Goal: Communication & Community: Answer question/provide support

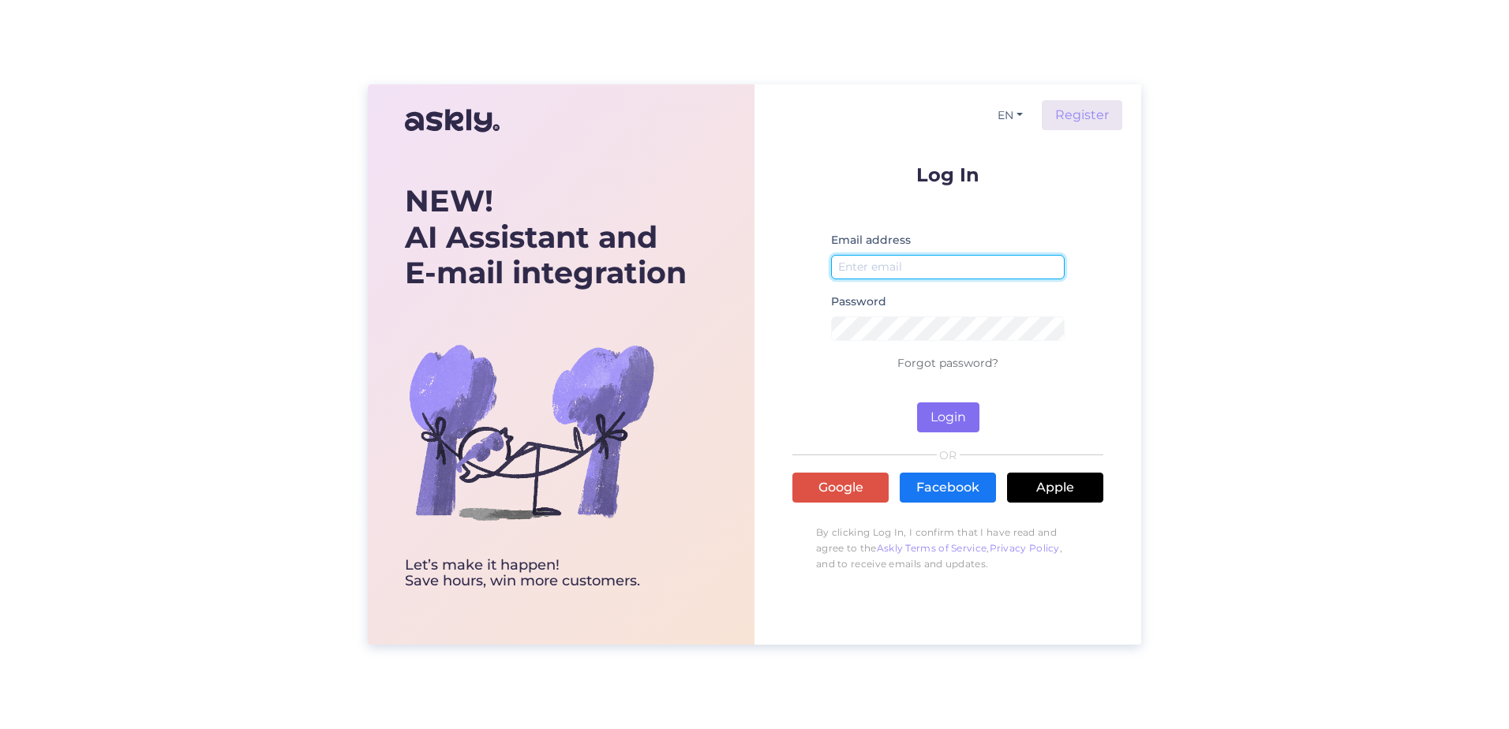
type input "[PERSON_NAME][EMAIL_ADDRESS][PERSON_NAME][DOMAIN_NAME]"
click at [936, 407] on button "Login" at bounding box center [948, 417] width 62 height 30
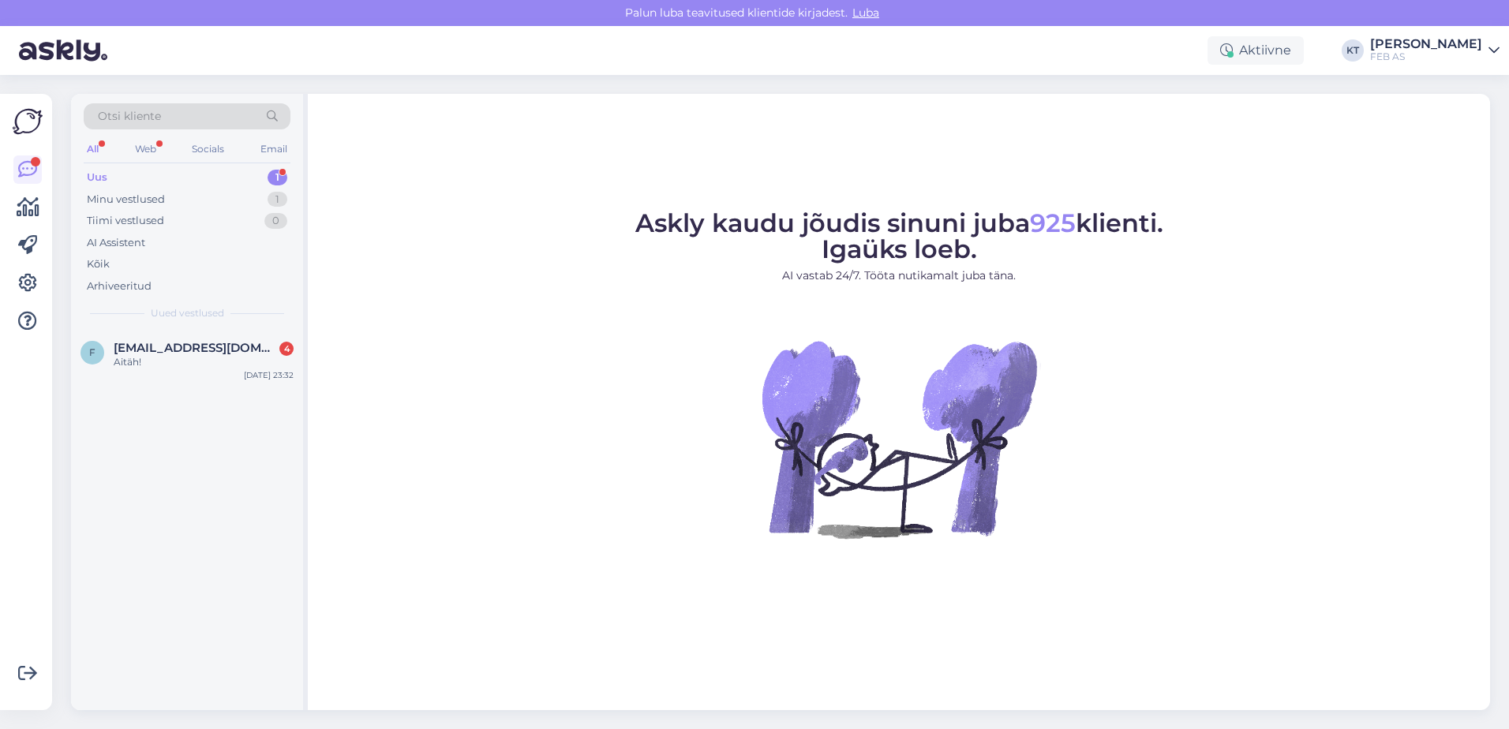
click at [110, 174] on div "Uus 1" at bounding box center [187, 177] width 207 height 22
click at [154, 365] on div "Aitäh!" at bounding box center [204, 362] width 180 height 14
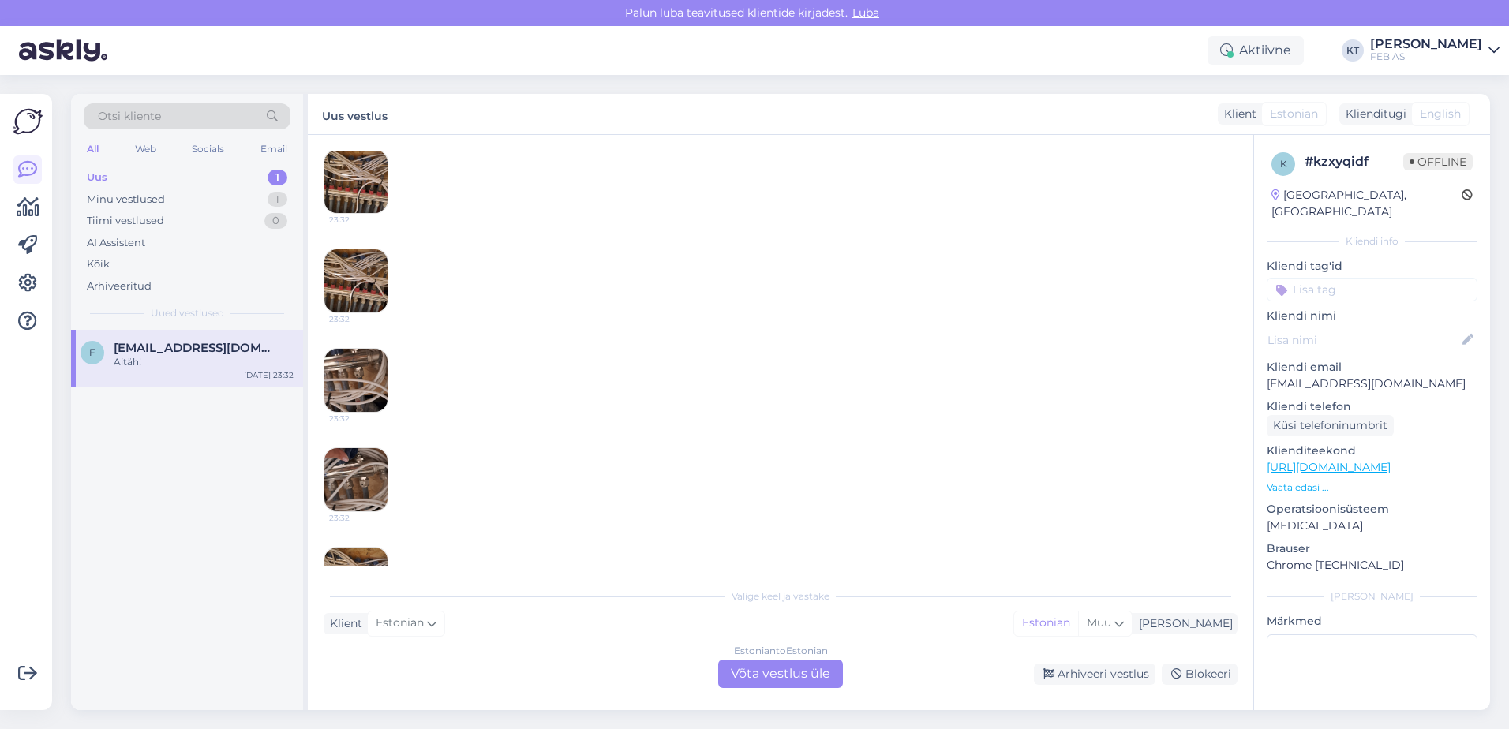
scroll to position [451, 0]
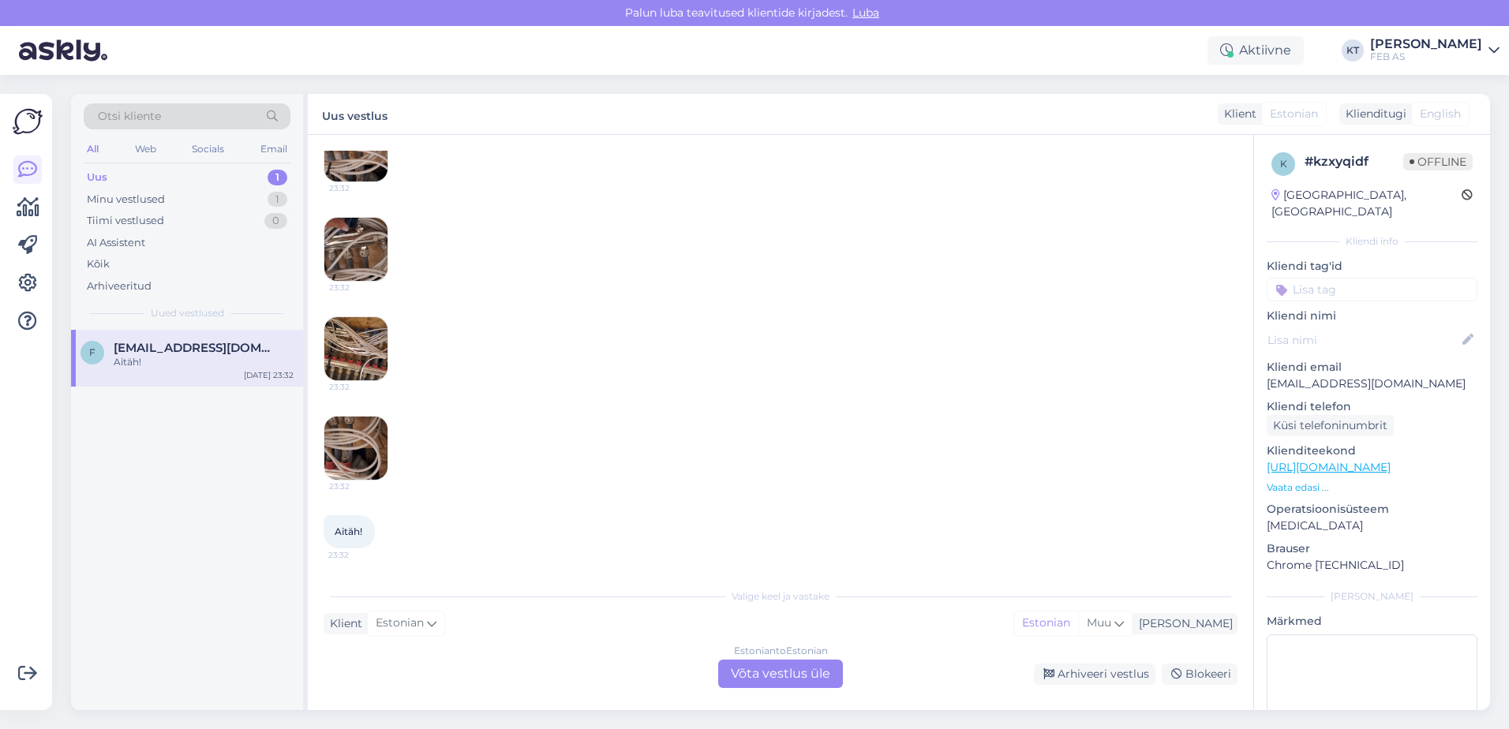
click at [770, 664] on div "Estonian to Estonian Võta vestlus üle" at bounding box center [780, 674] width 125 height 28
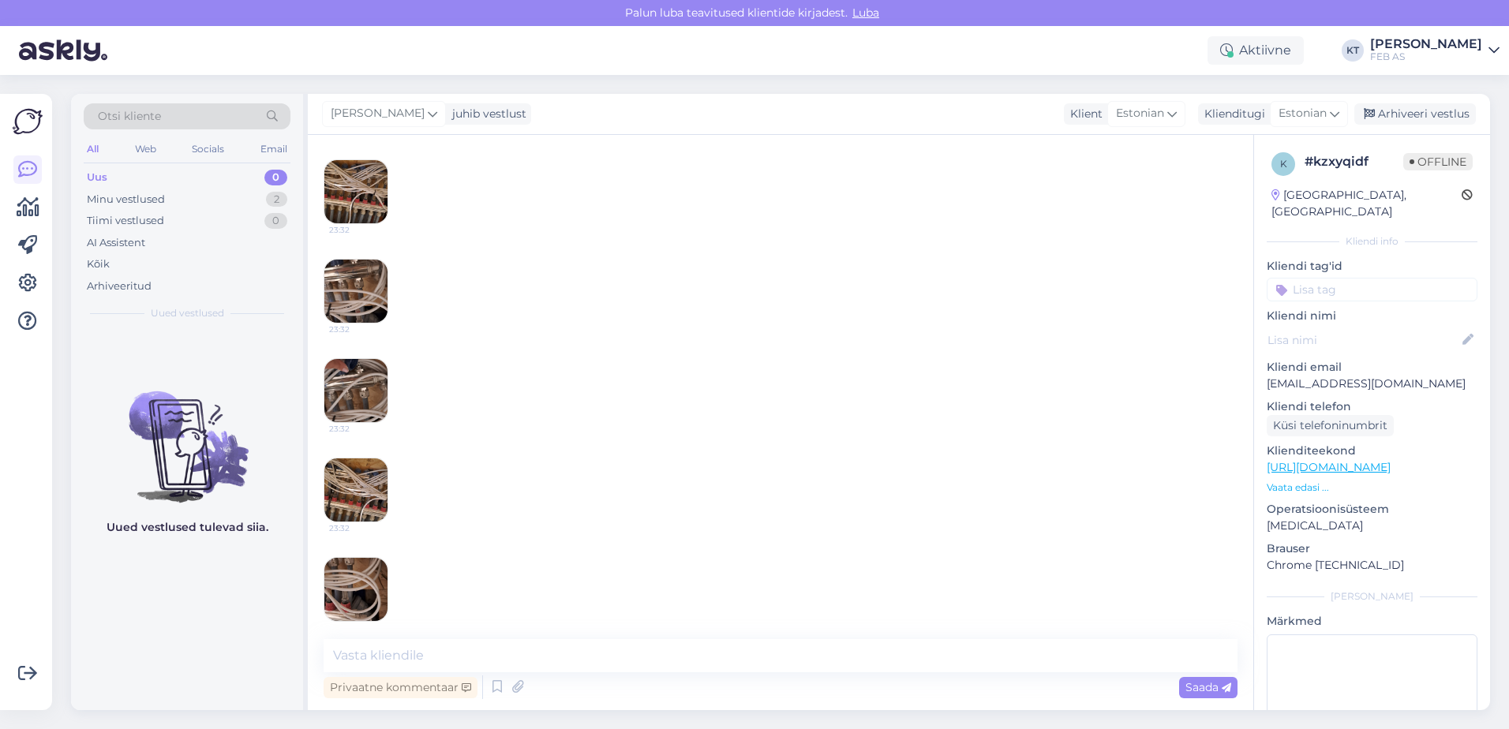
scroll to position [0, 0]
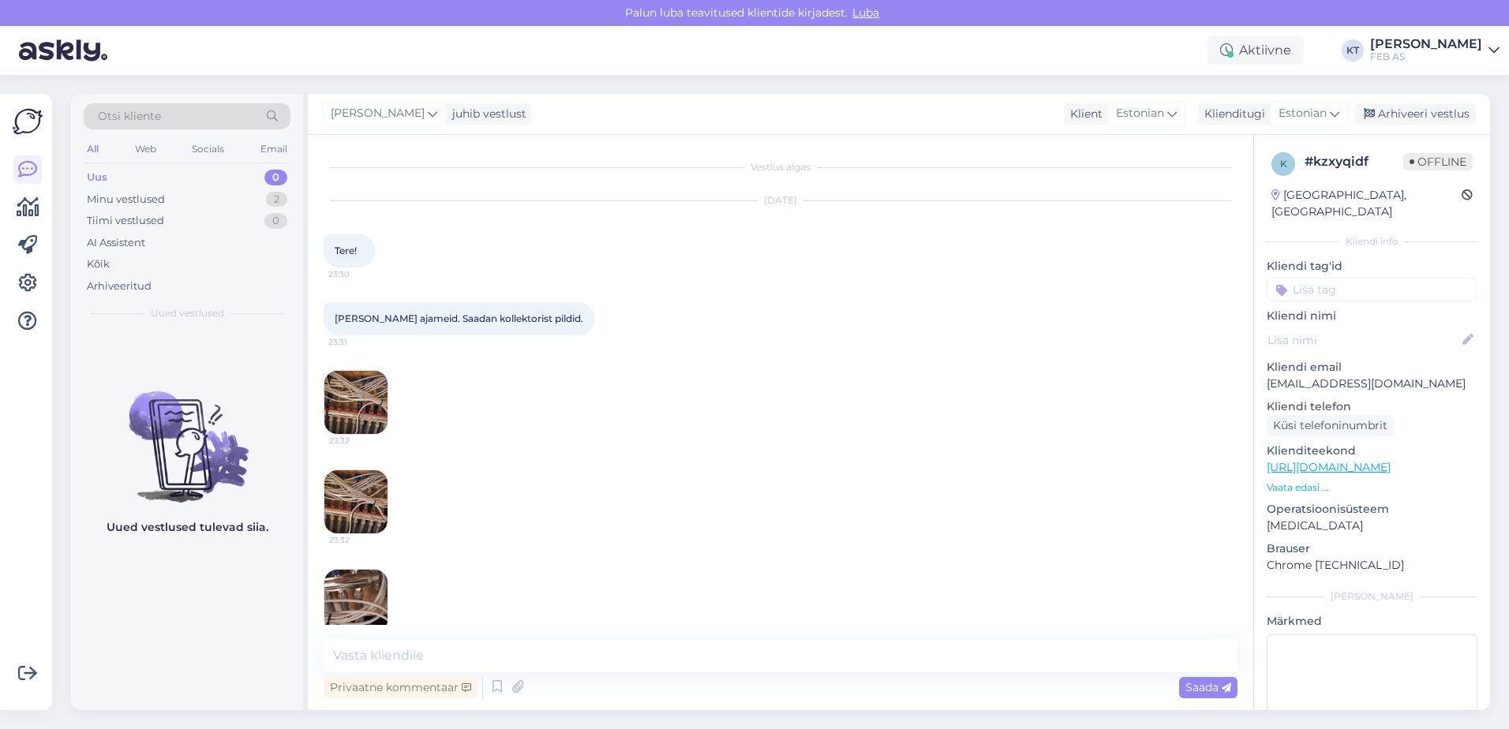
click at [365, 423] on img at bounding box center [355, 402] width 63 height 63
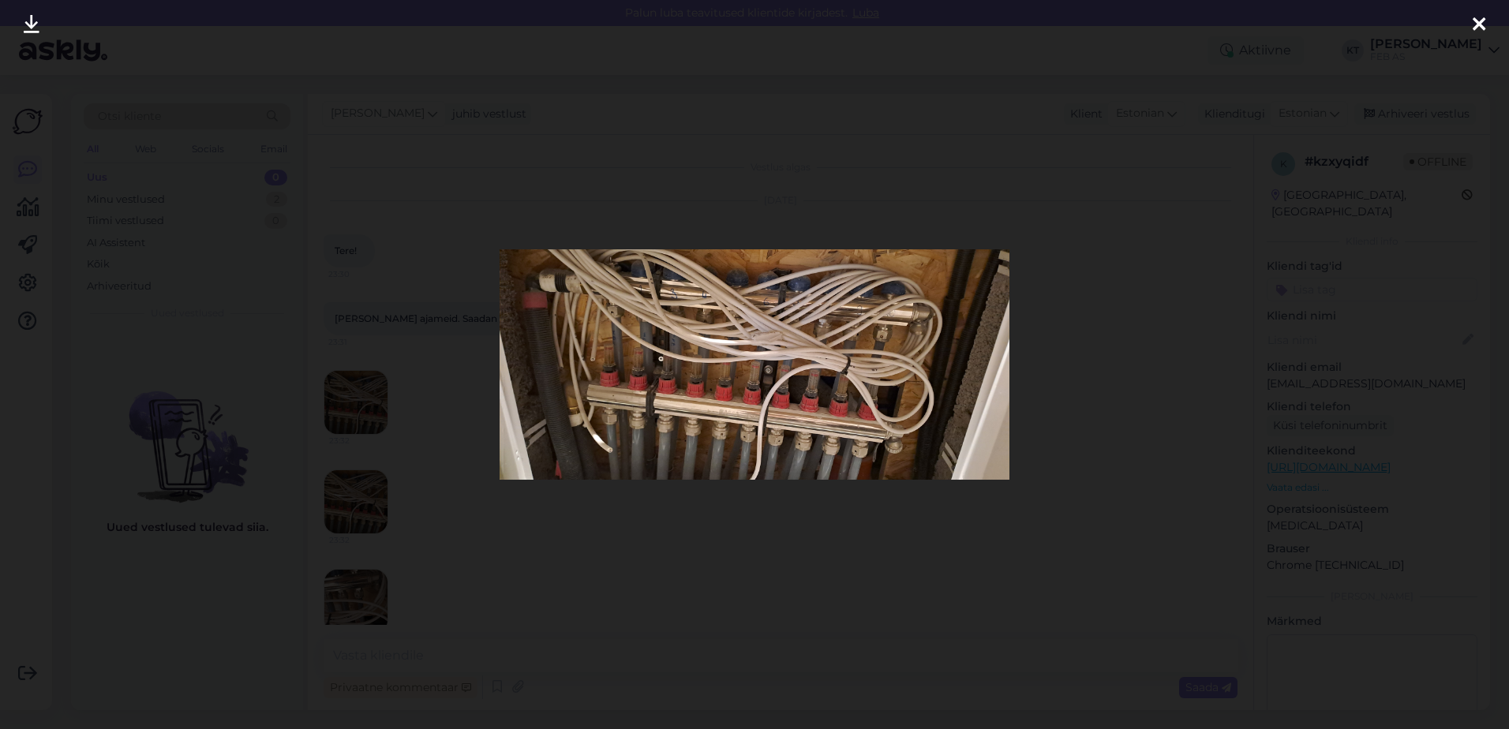
click at [32, 24] on icon at bounding box center [32, 25] width 16 height 21
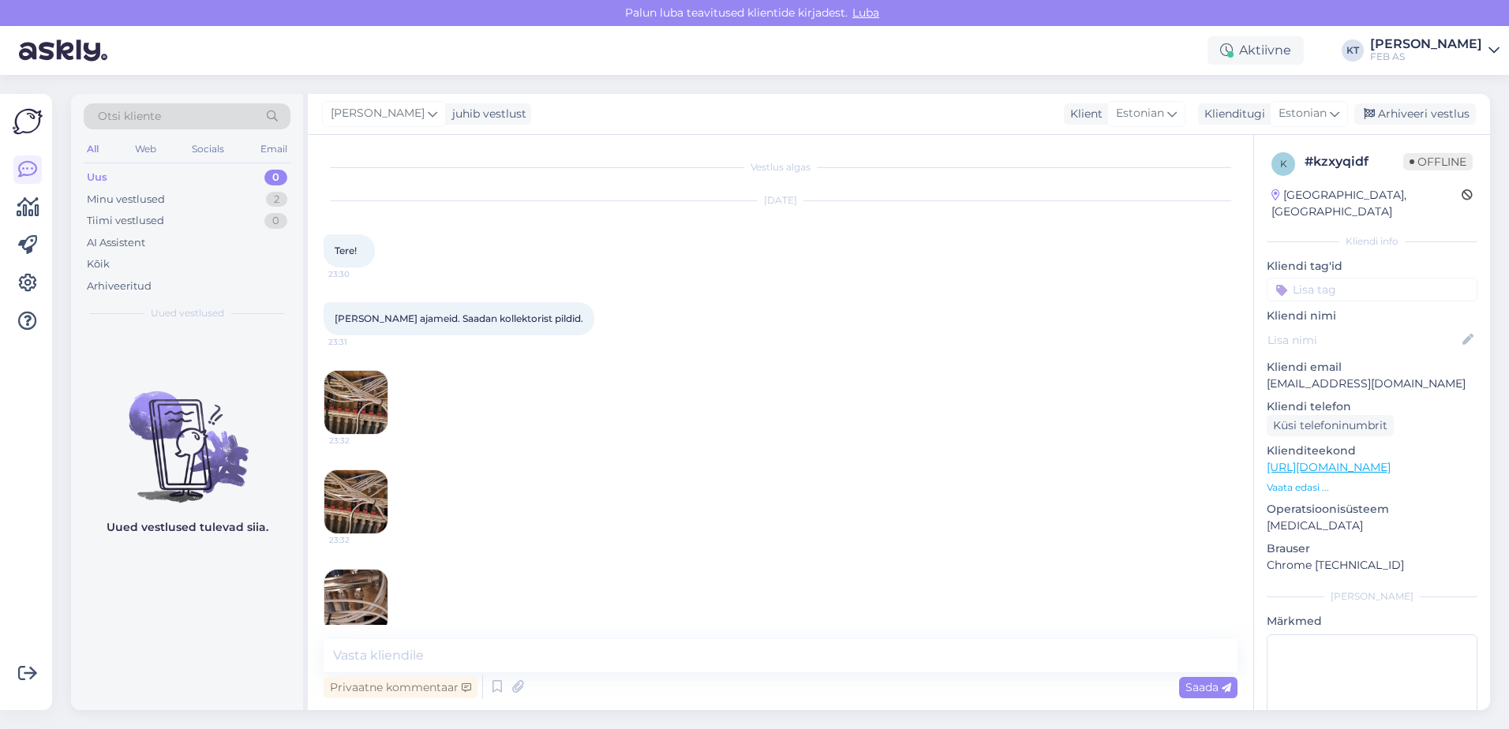
click at [339, 503] on img at bounding box center [355, 501] width 63 height 63
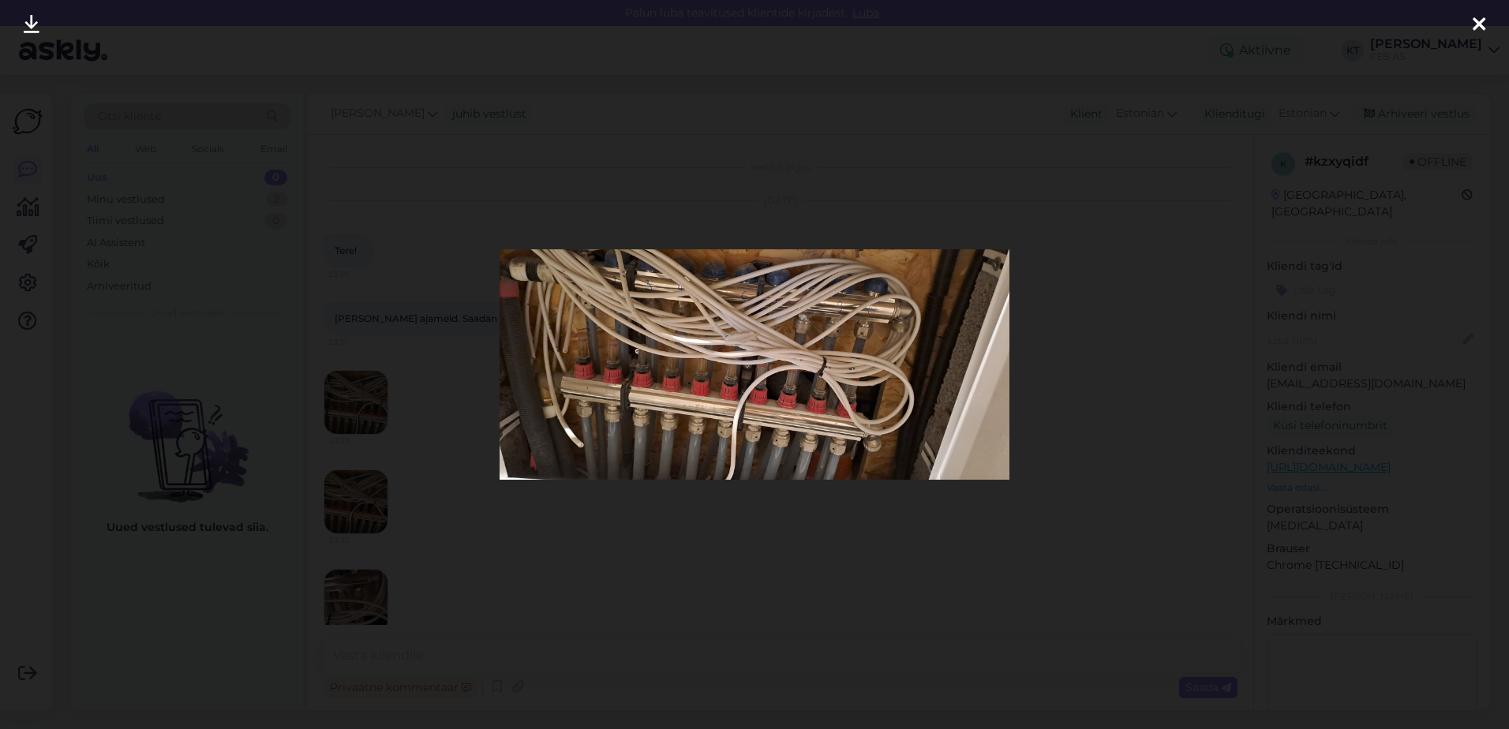
click at [30, 22] on icon at bounding box center [32, 25] width 16 height 21
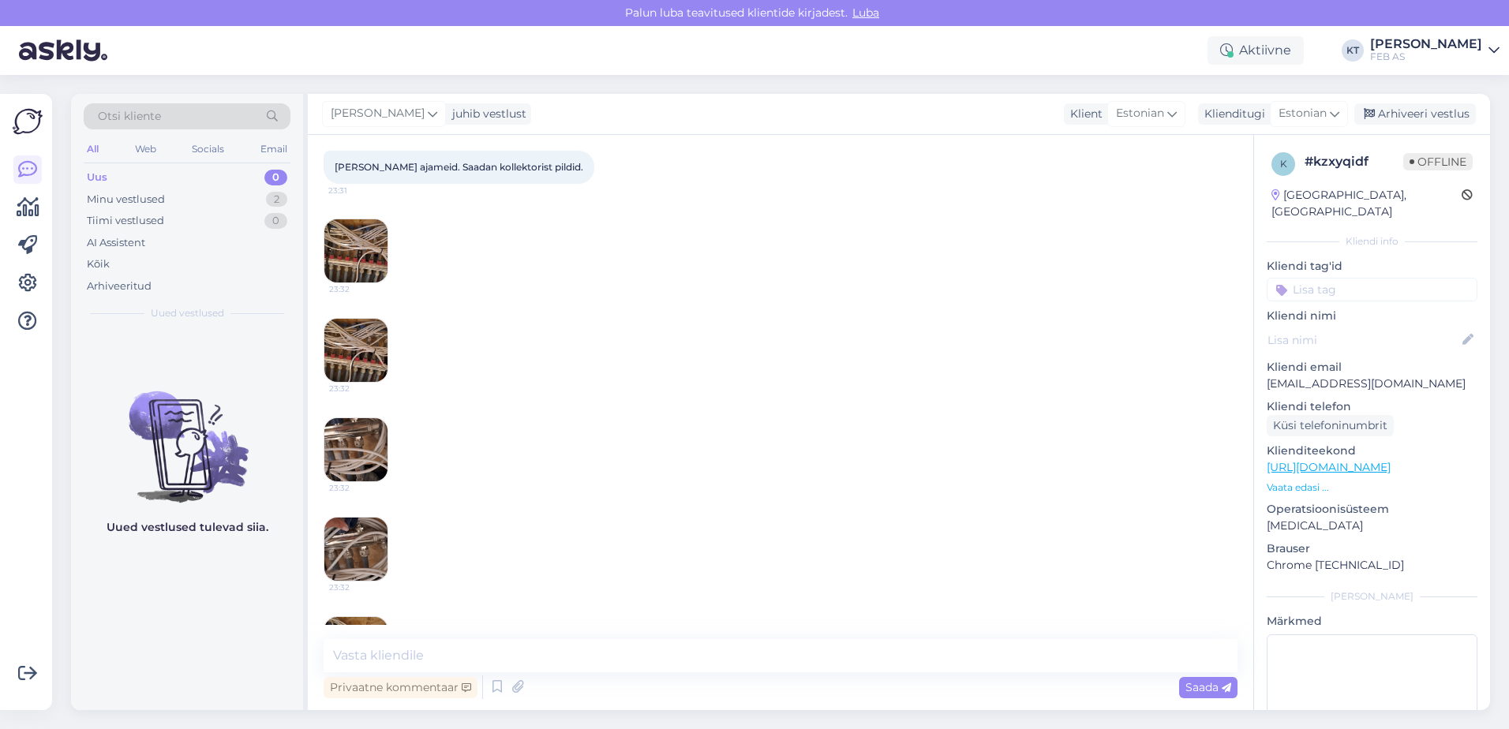
scroll to position [158, 0]
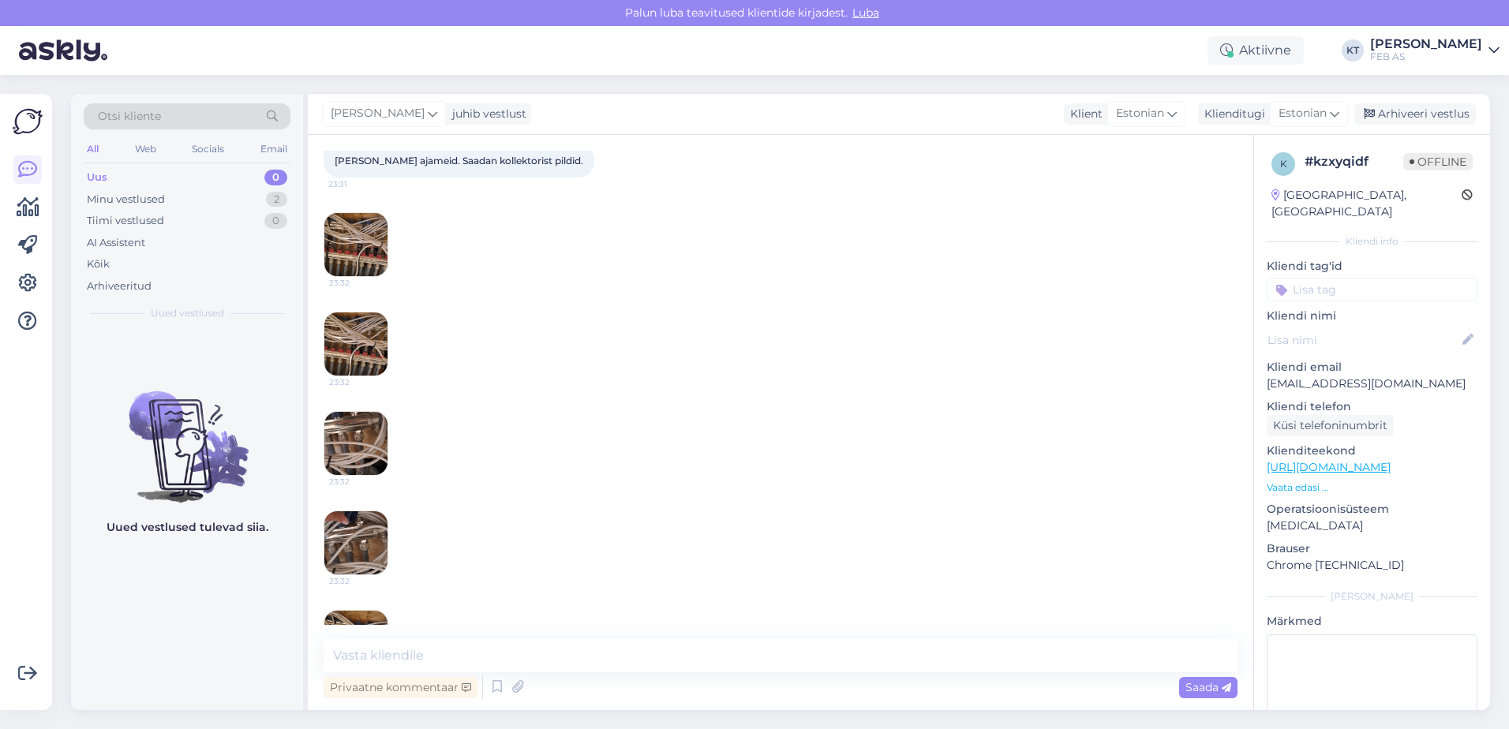
click at [335, 443] on img at bounding box center [355, 443] width 63 height 63
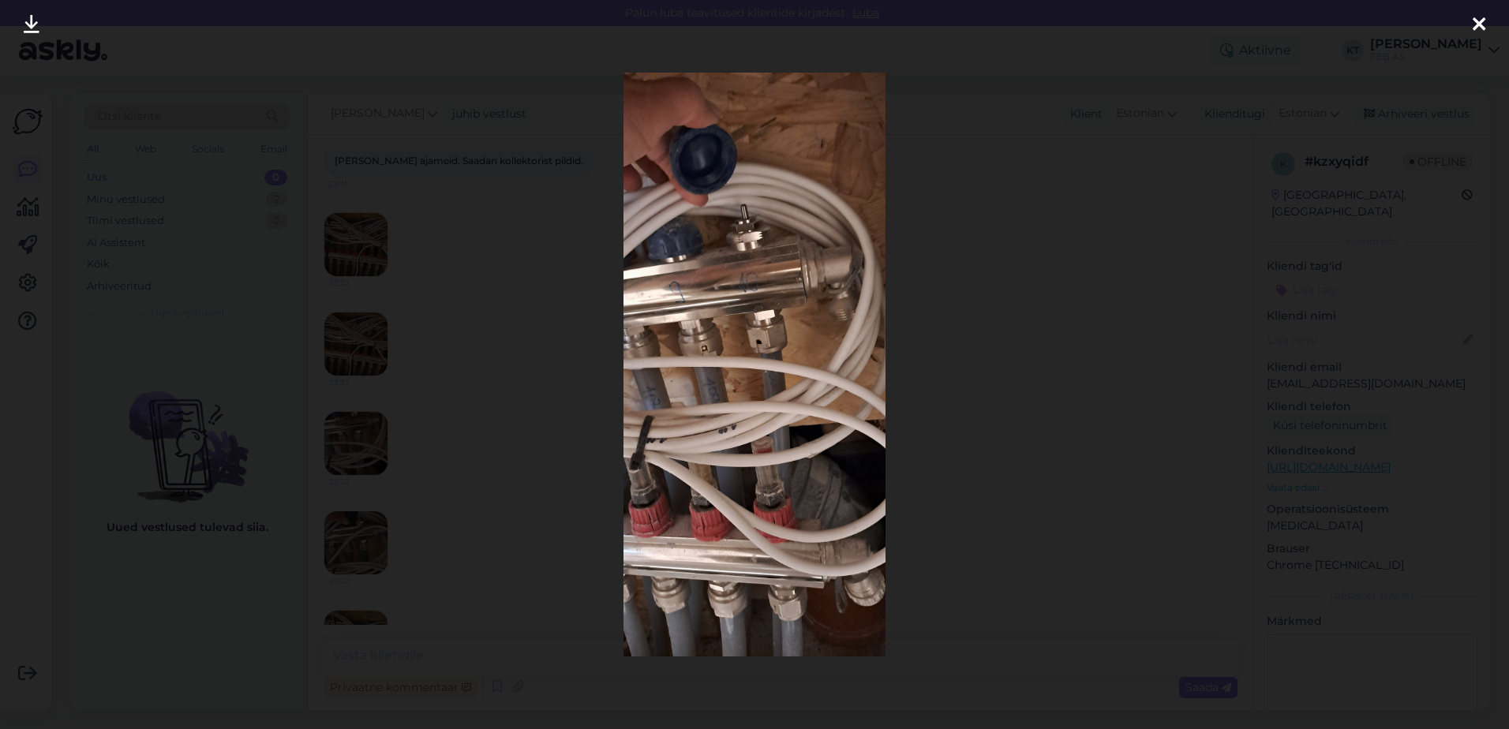
click at [37, 25] on icon at bounding box center [32, 25] width 16 height 21
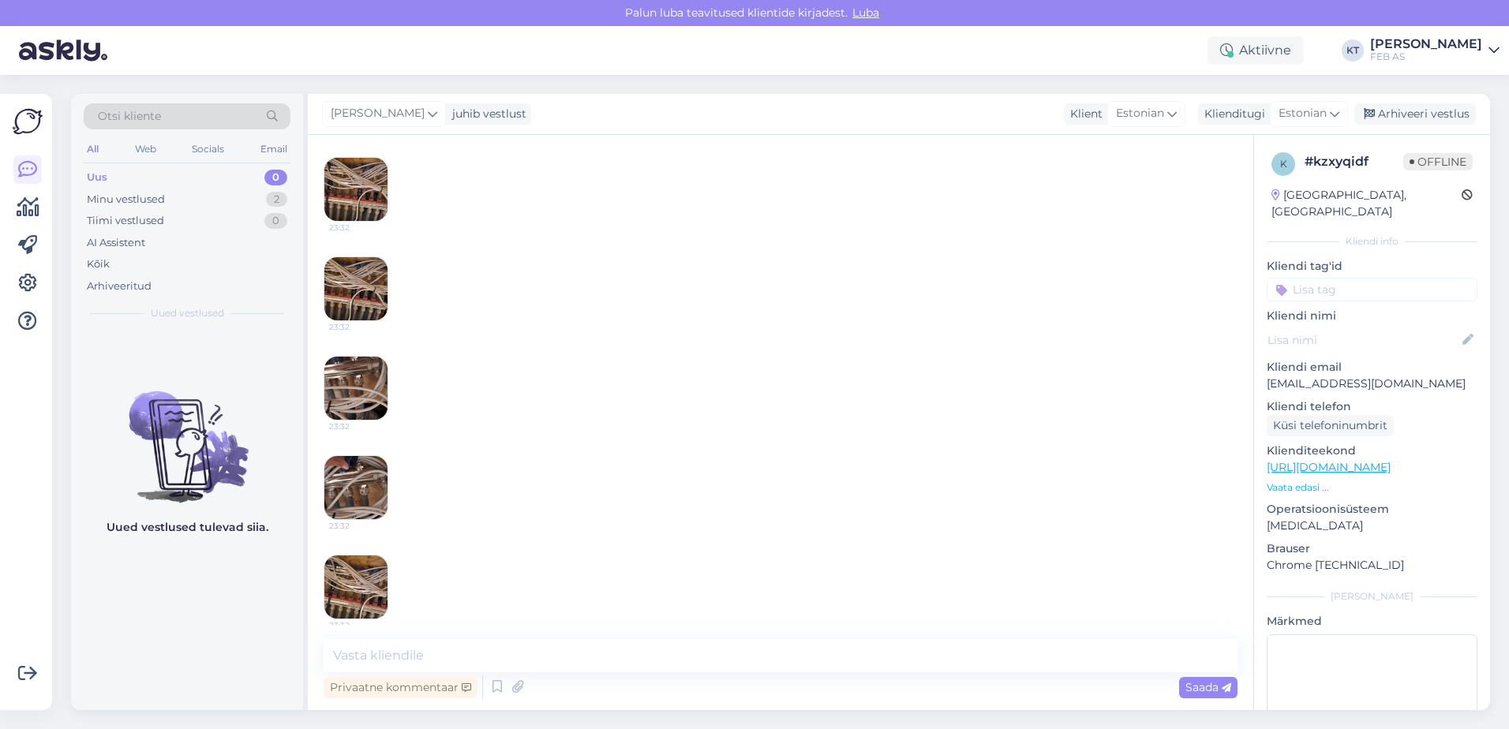
scroll to position [237, 0]
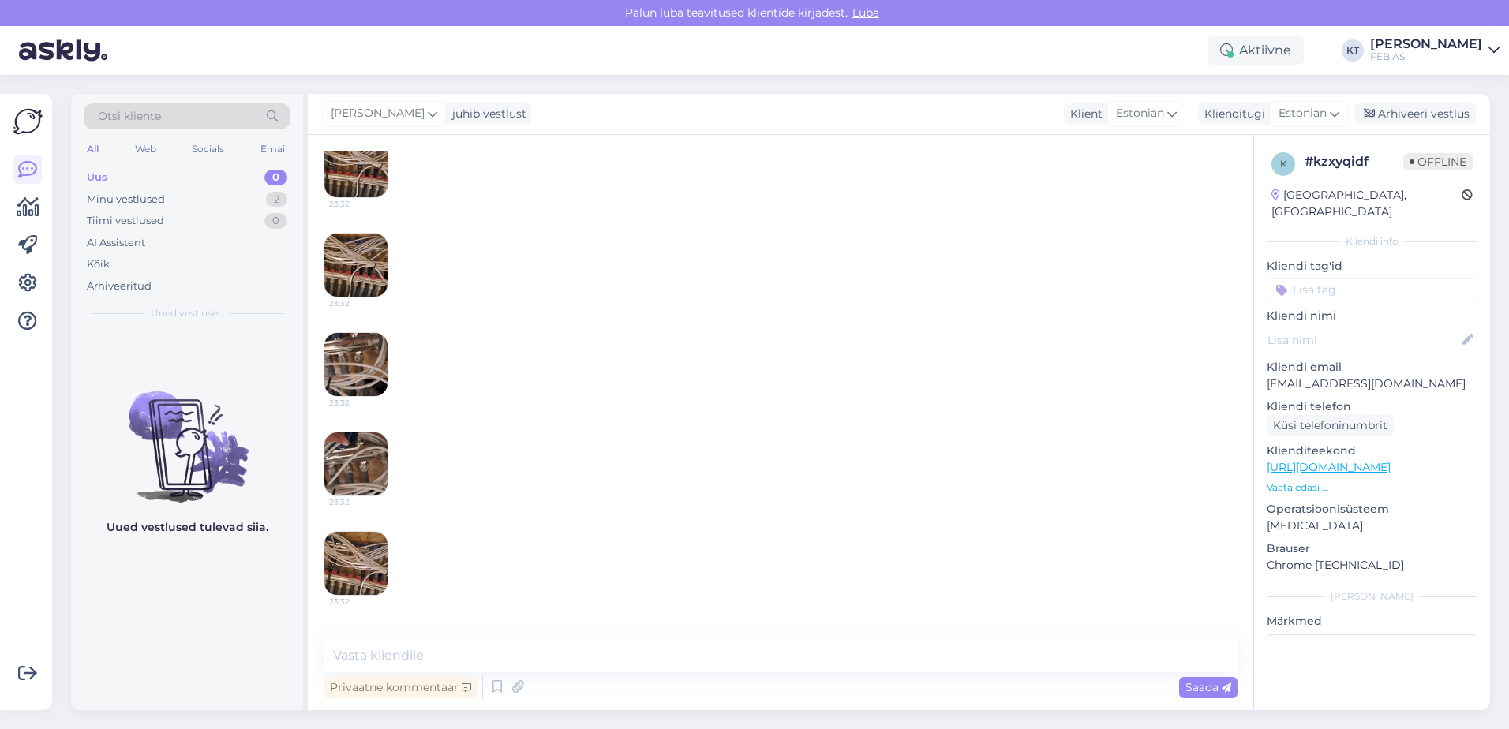
click at [366, 458] on img at bounding box center [355, 463] width 63 height 63
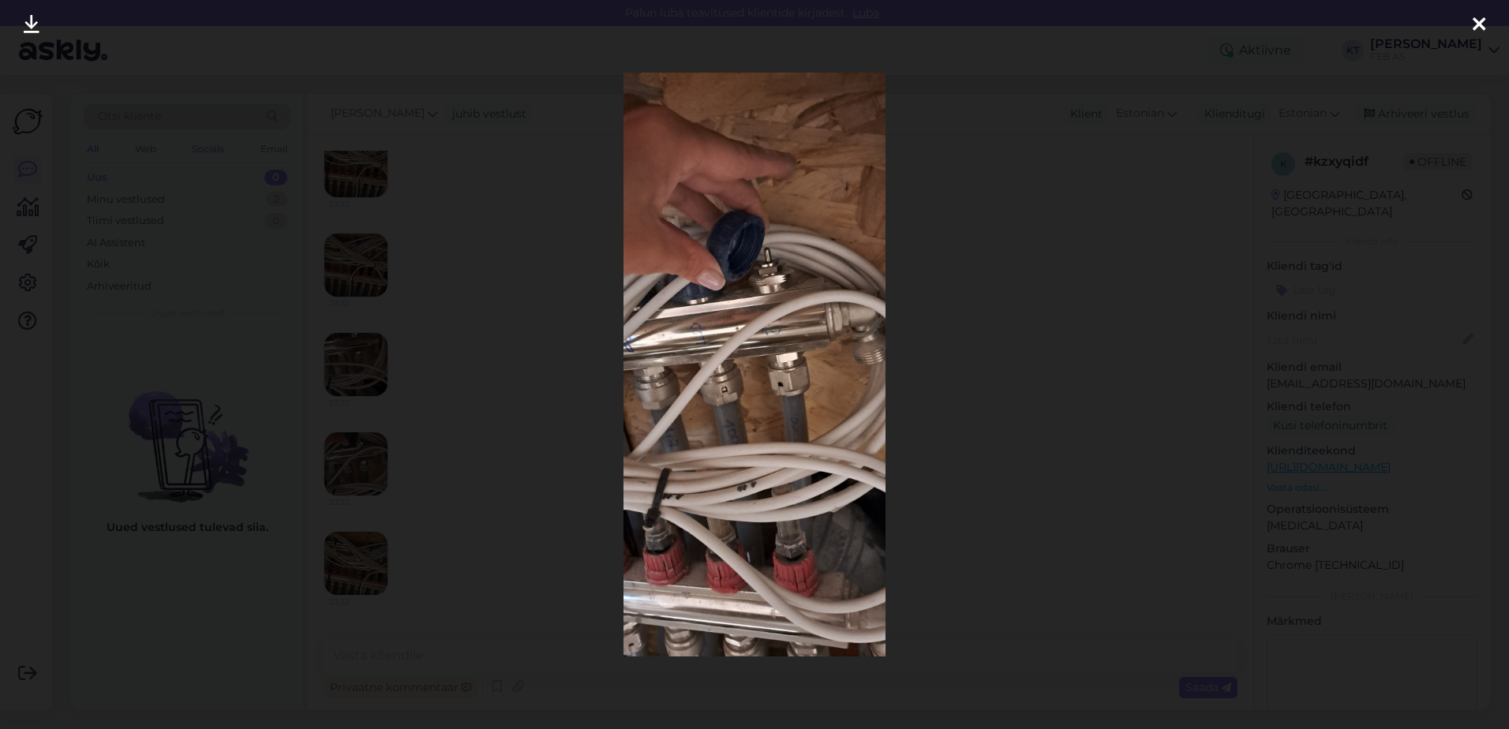
click at [24, 27] on icon at bounding box center [32, 25] width 16 height 21
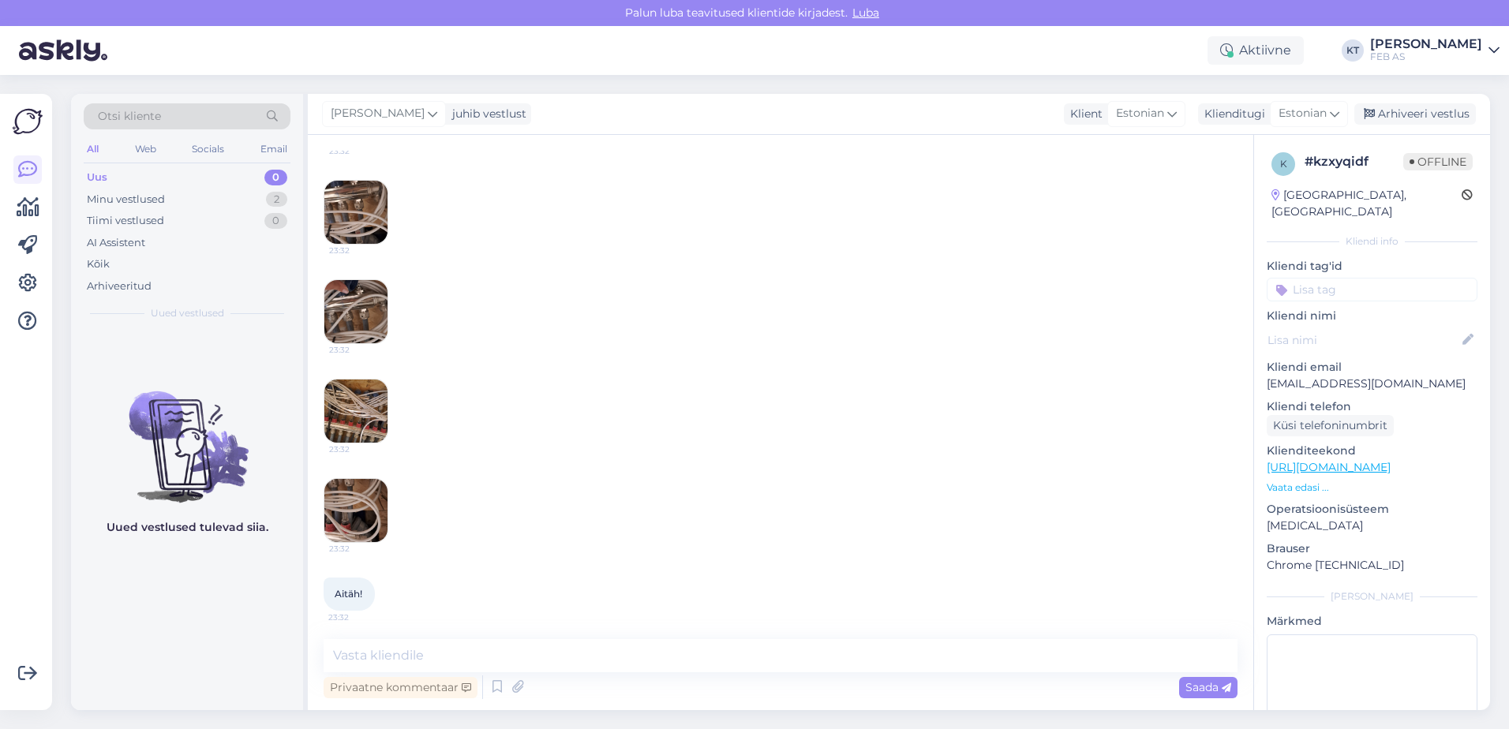
scroll to position [392, 0]
click at [356, 415] on img at bounding box center [355, 407] width 63 height 63
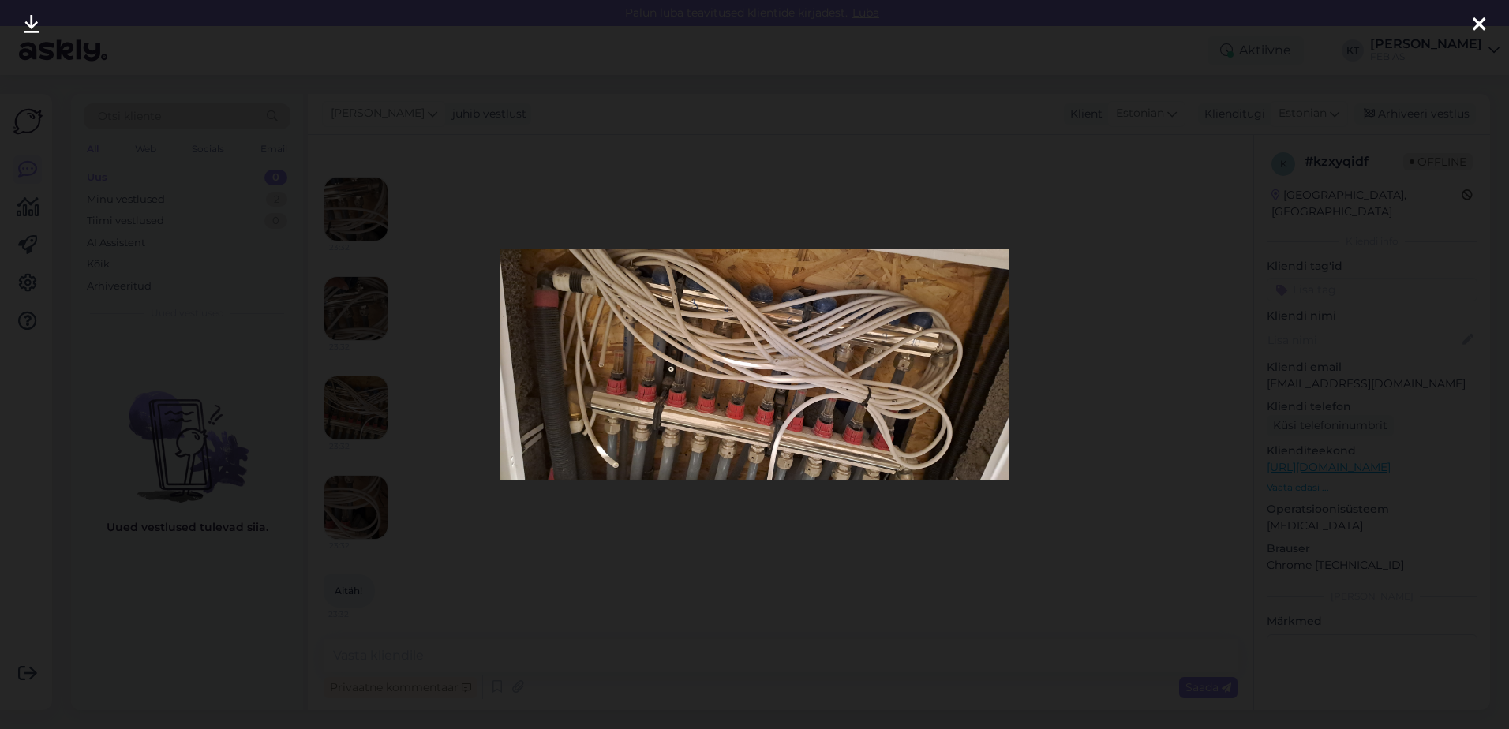
click at [32, 23] on icon at bounding box center [32, 25] width 16 height 21
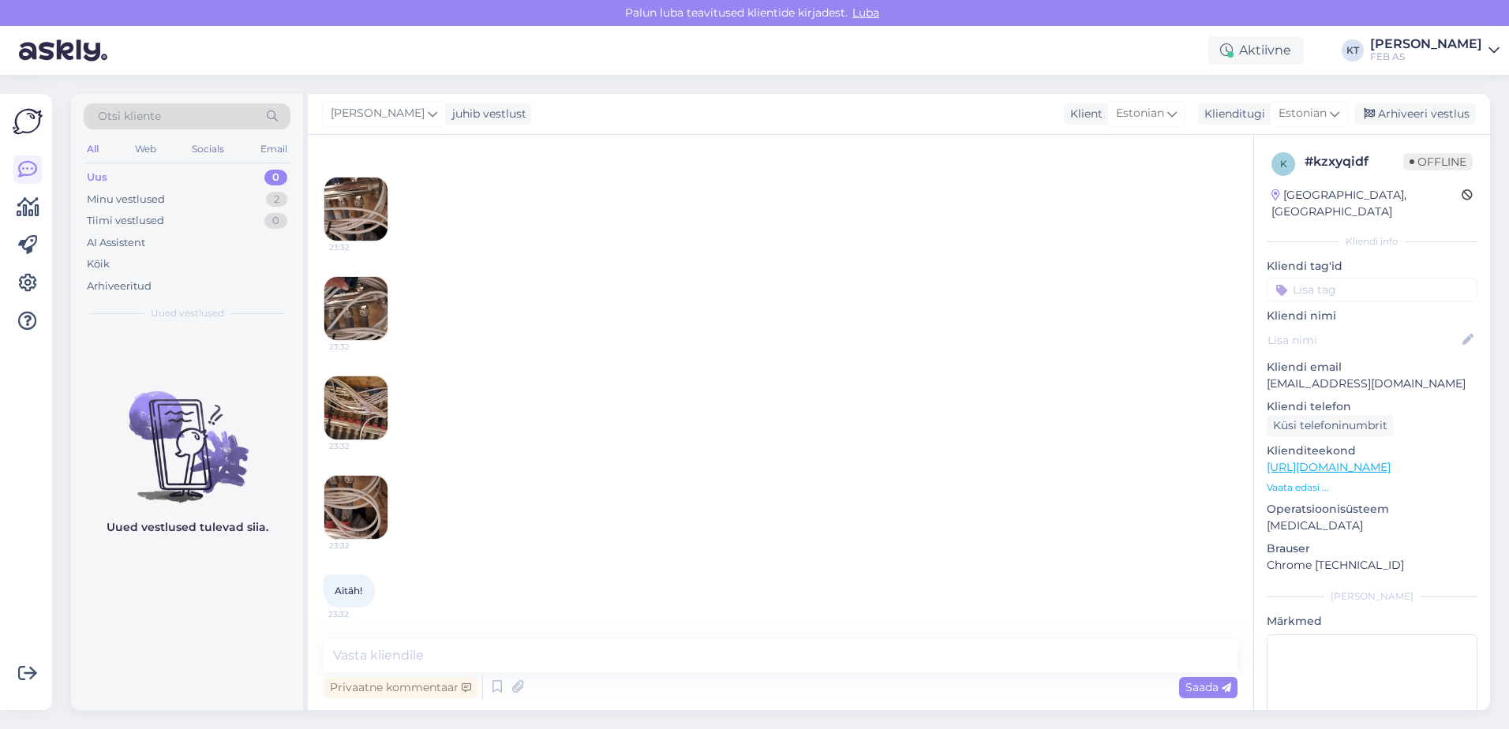
click at [374, 504] on img at bounding box center [355, 507] width 63 height 63
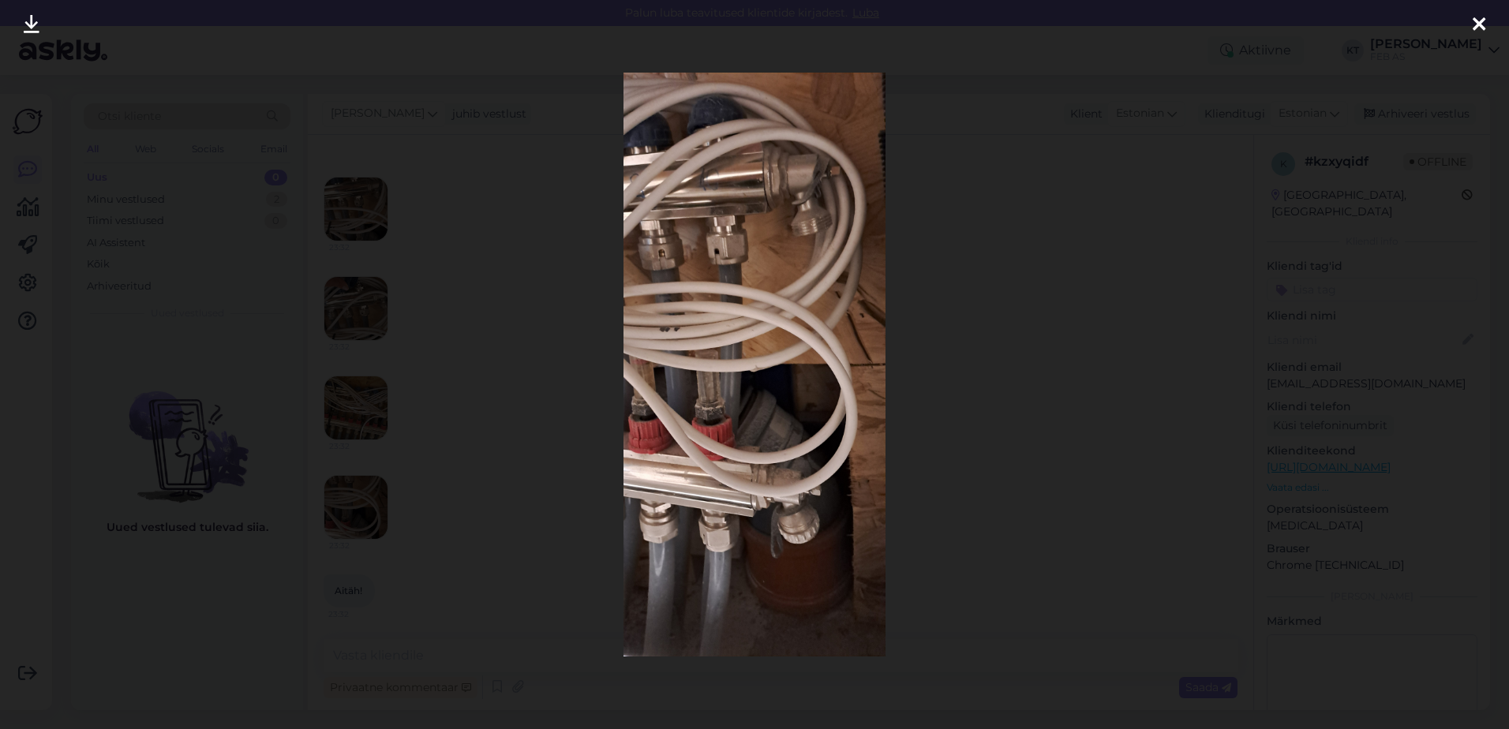
click at [34, 24] on icon at bounding box center [32, 25] width 16 height 21
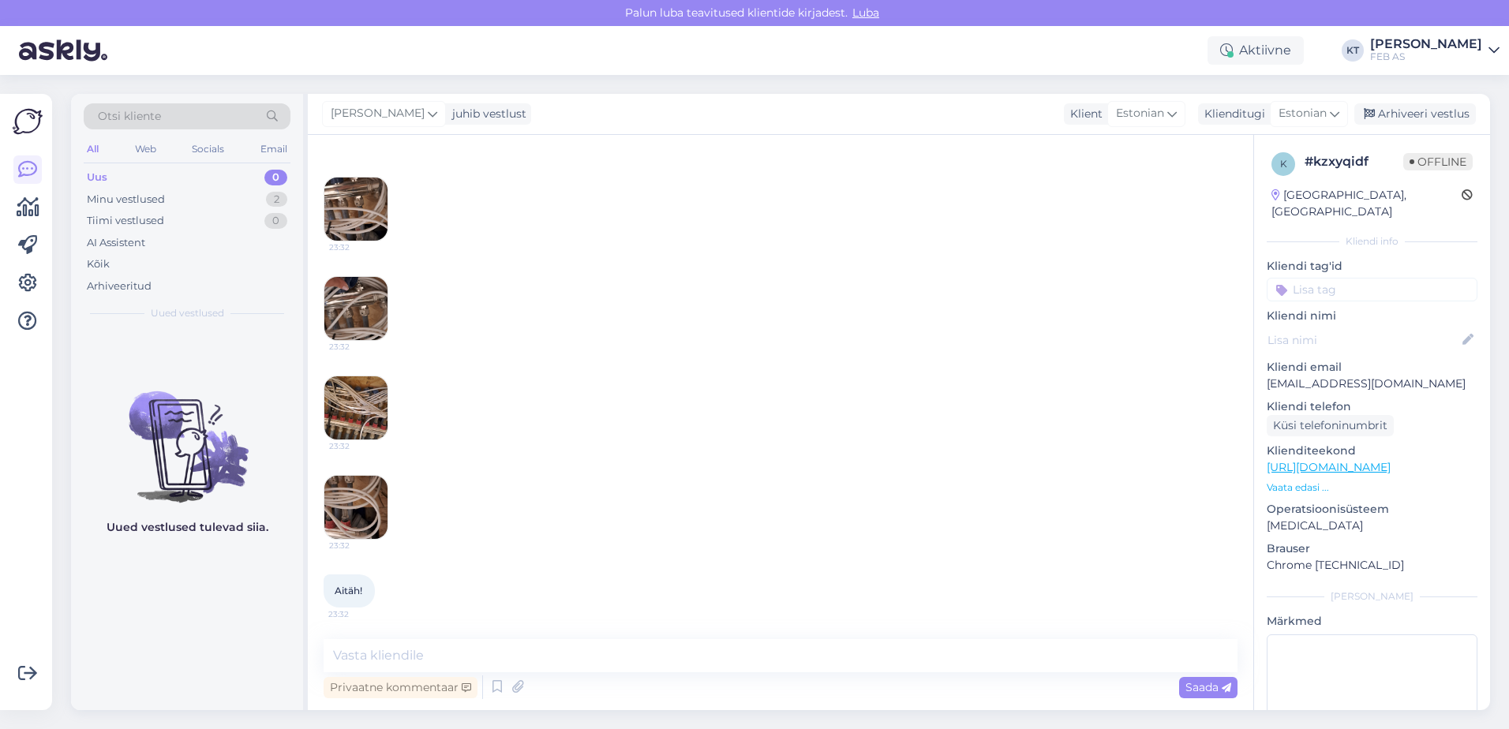
click at [749, 353] on div "23:32 23:32 23:32 23:32 23:32 23:32" at bounding box center [780, 259] width 914 height 597
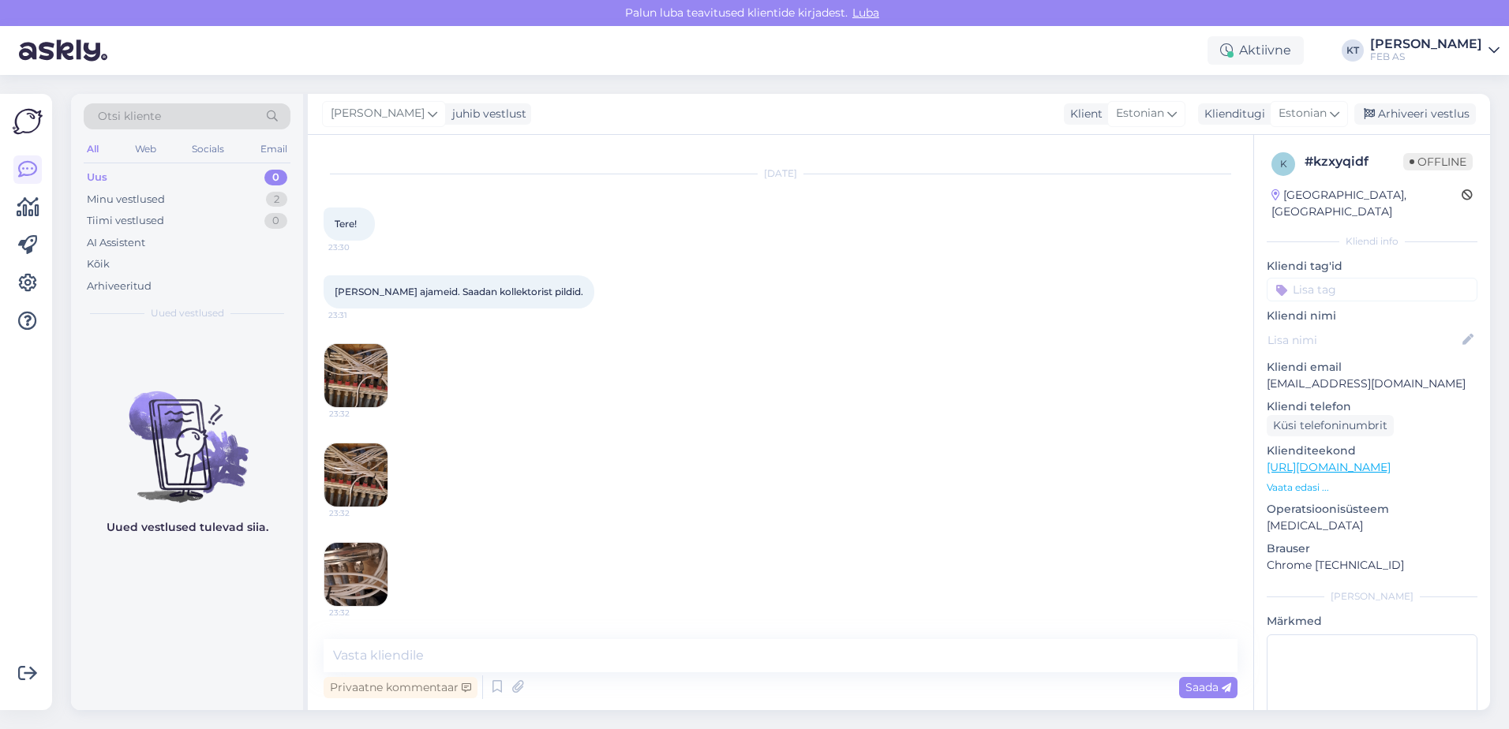
scroll to position [0, 0]
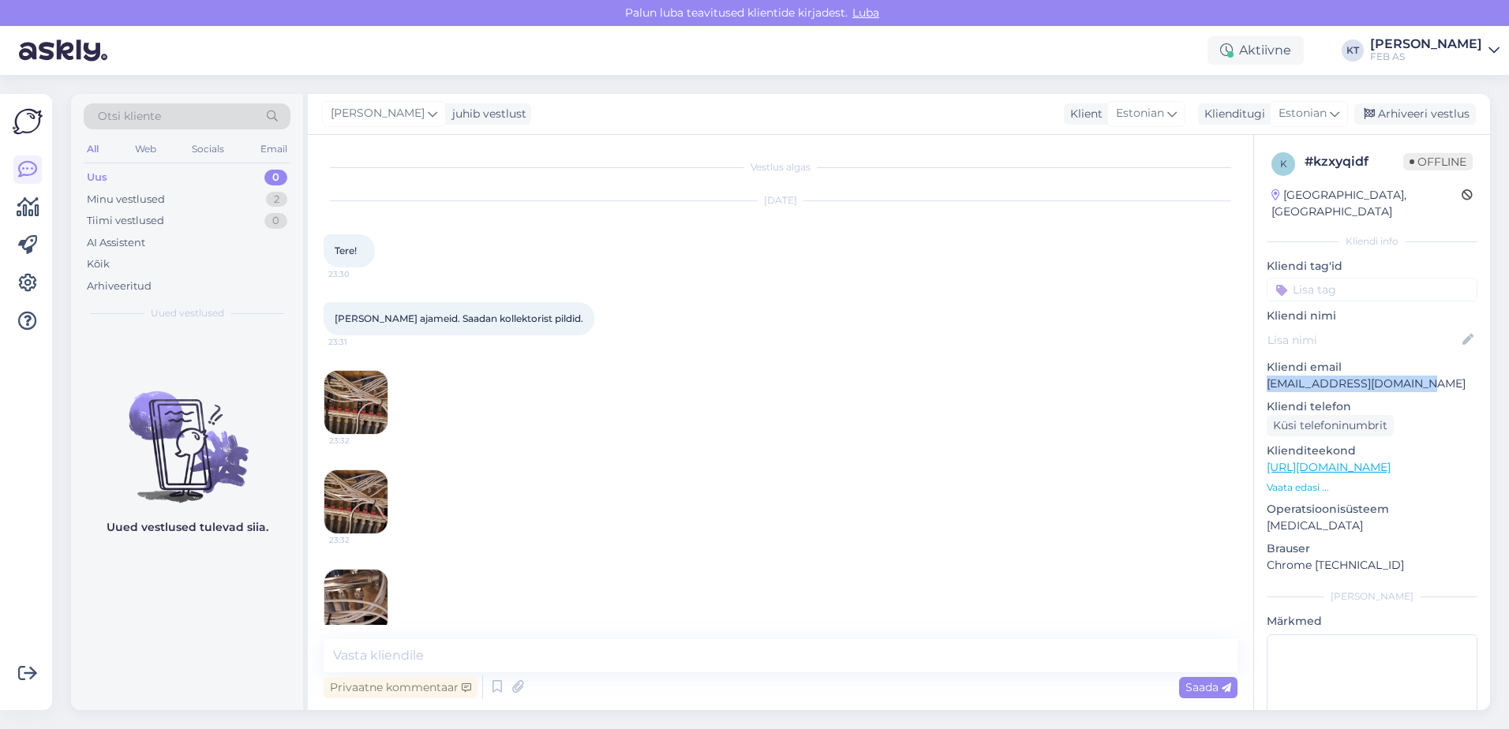
drag, startPoint x: 1415, startPoint y: 368, endPoint x: 1264, endPoint y: 370, distance: 150.7
click at [1264, 370] on div "k # kzxyqidf Offline [GEOGRAPHIC_DATA], [GEOGRAPHIC_DATA] Kliendi info Kliendi …" at bounding box center [1372, 467] width 236 height 665
copy p "[EMAIL_ADDRESS][DOMAIN_NAME]"
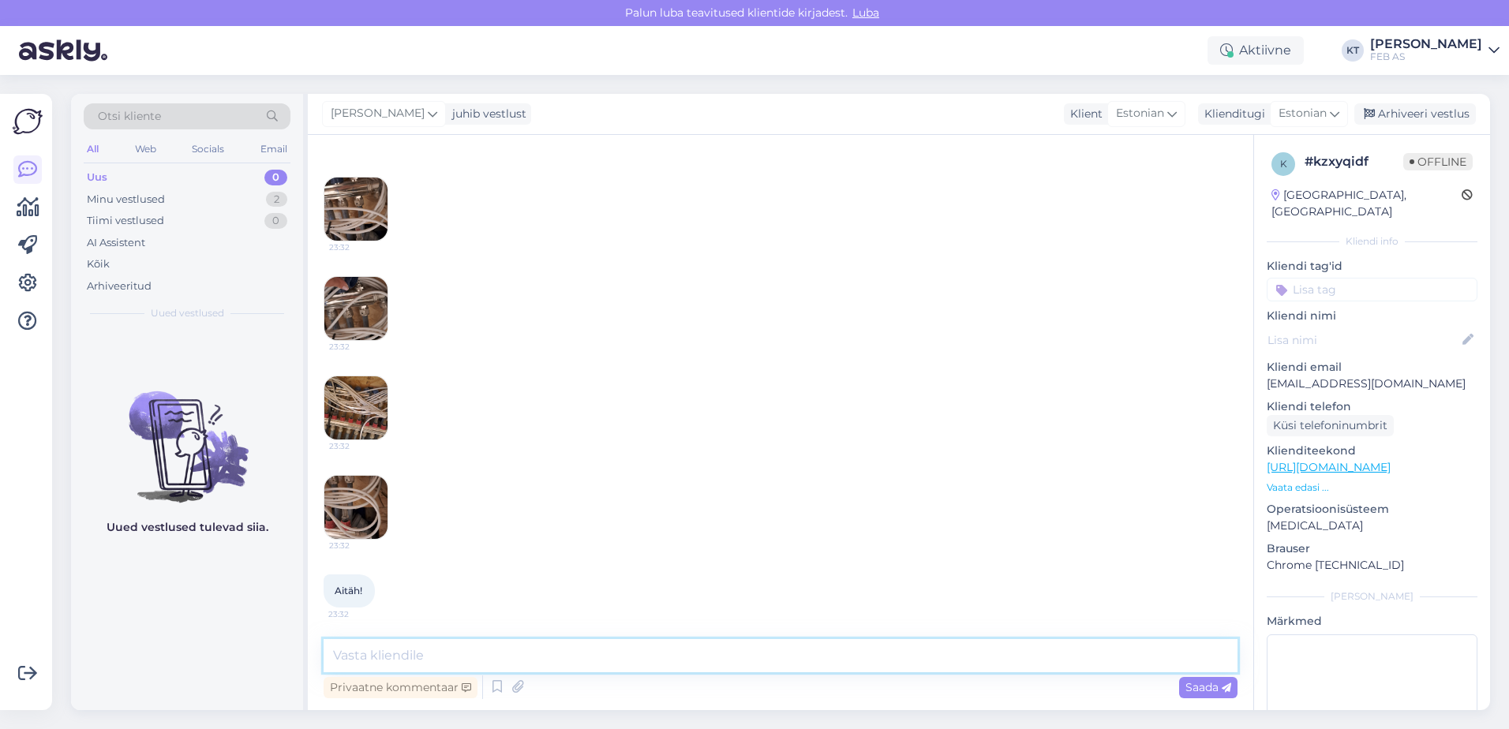
click at [447, 647] on textarea at bounding box center [780, 655] width 914 height 33
type textarea "Tere! Suunan Teie küsimuse müügieksperdile, kes võtab [PERSON_NAME] e-kirja [PE…"
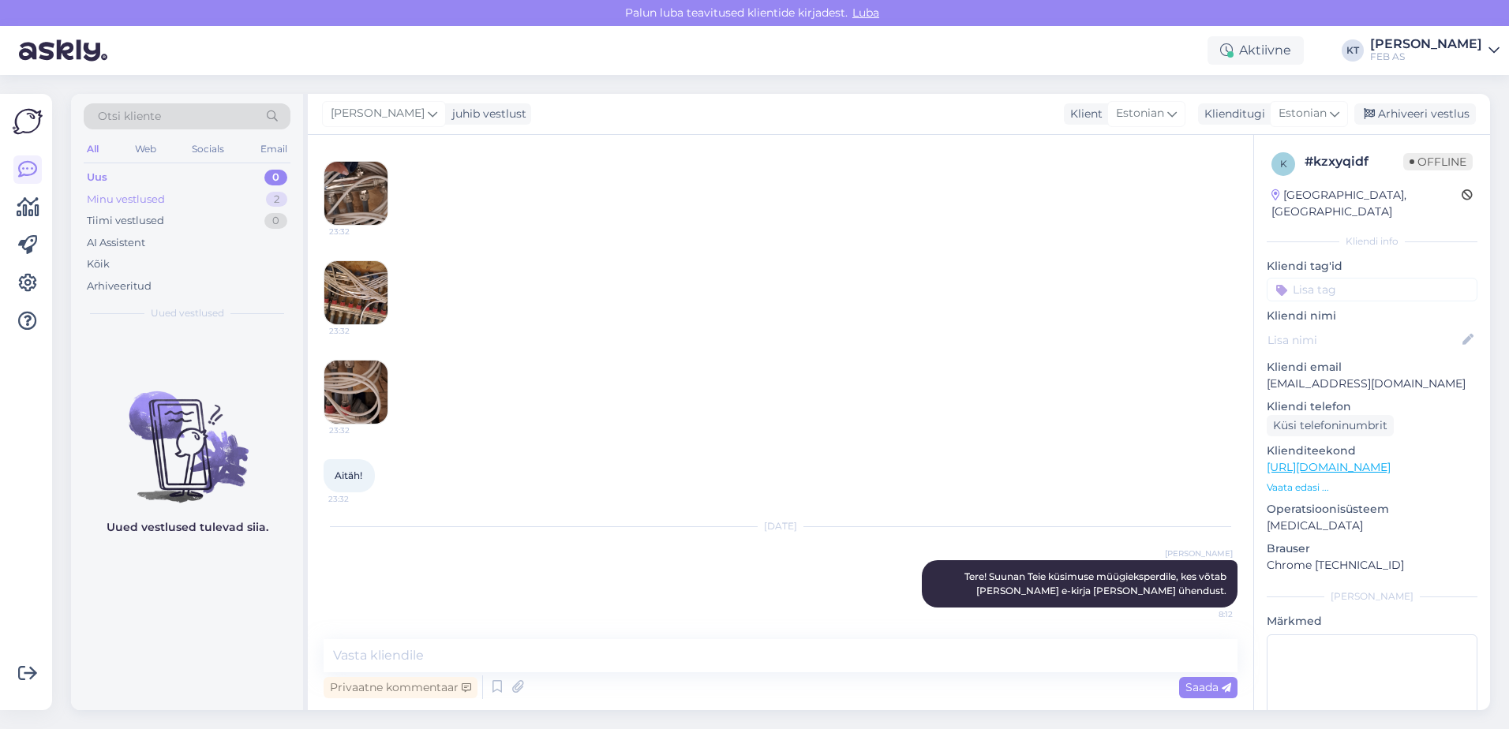
click at [157, 200] on div "Minu vestlused" at bounding box center [126, 200] width 78 height 16
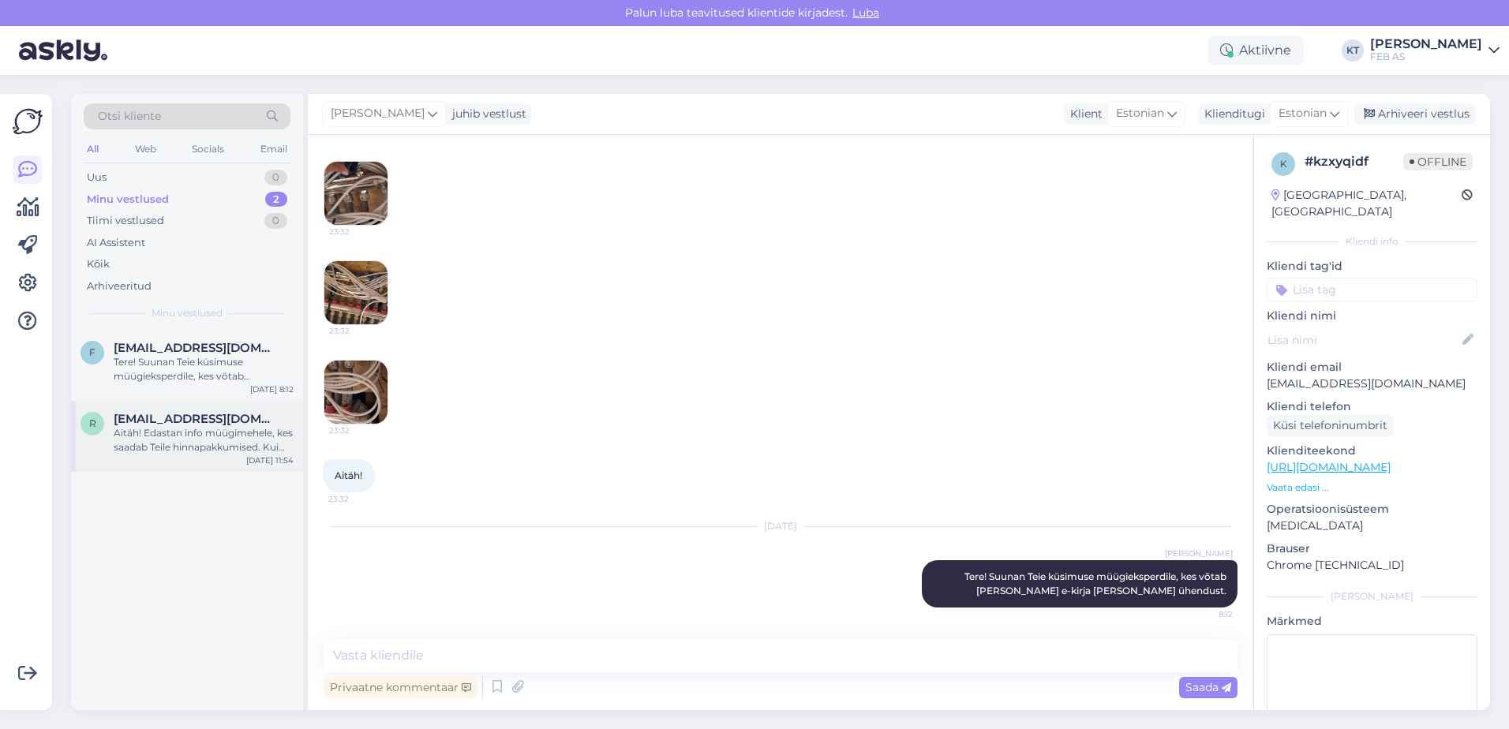
click at [169, 424] on span "[EMAIL_ADDRESS][DOMAIN_NAME]" at bounding box center [196, 419] width 164 height 14
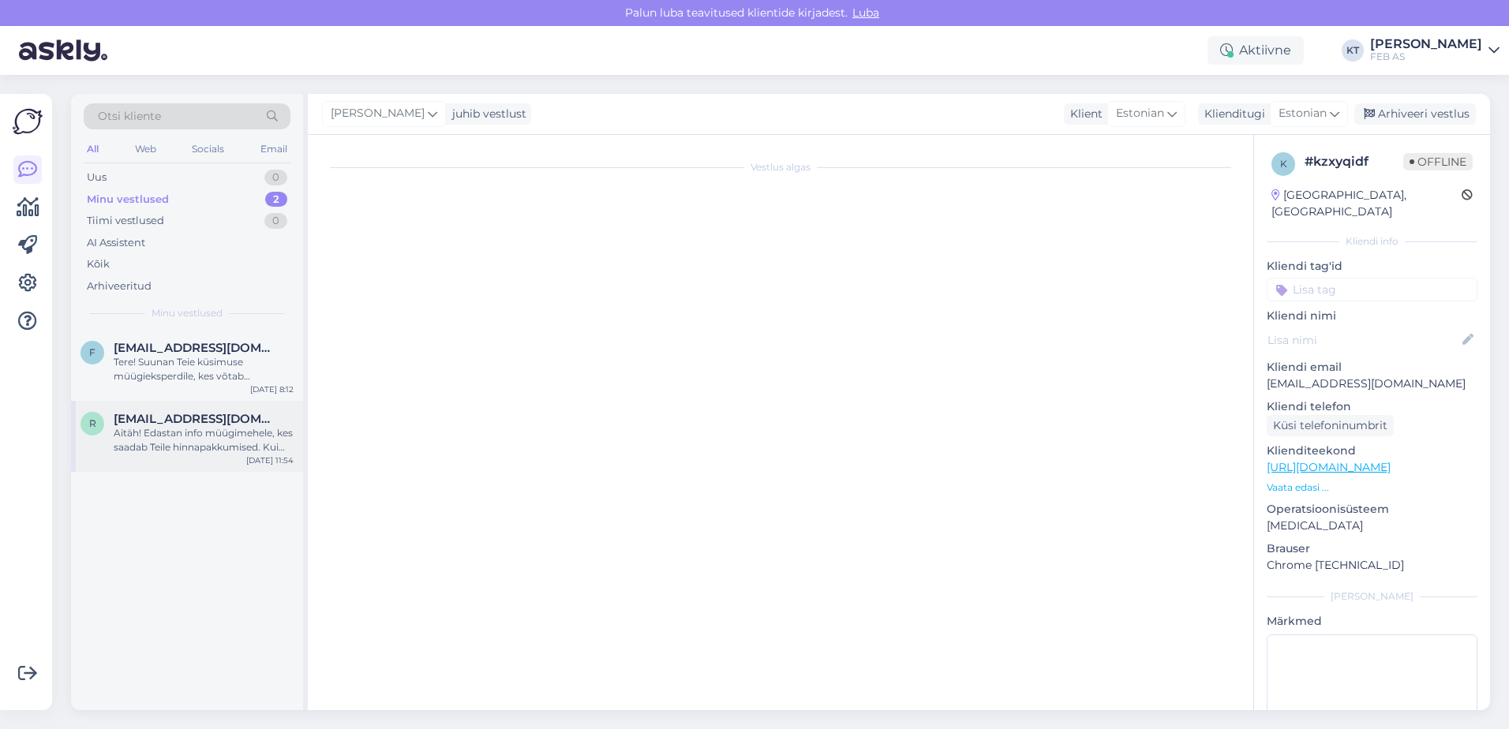
type textarea "[EMAIL_ADDRESS][DOMAIN_NAME] saadetud. Arminile läks."
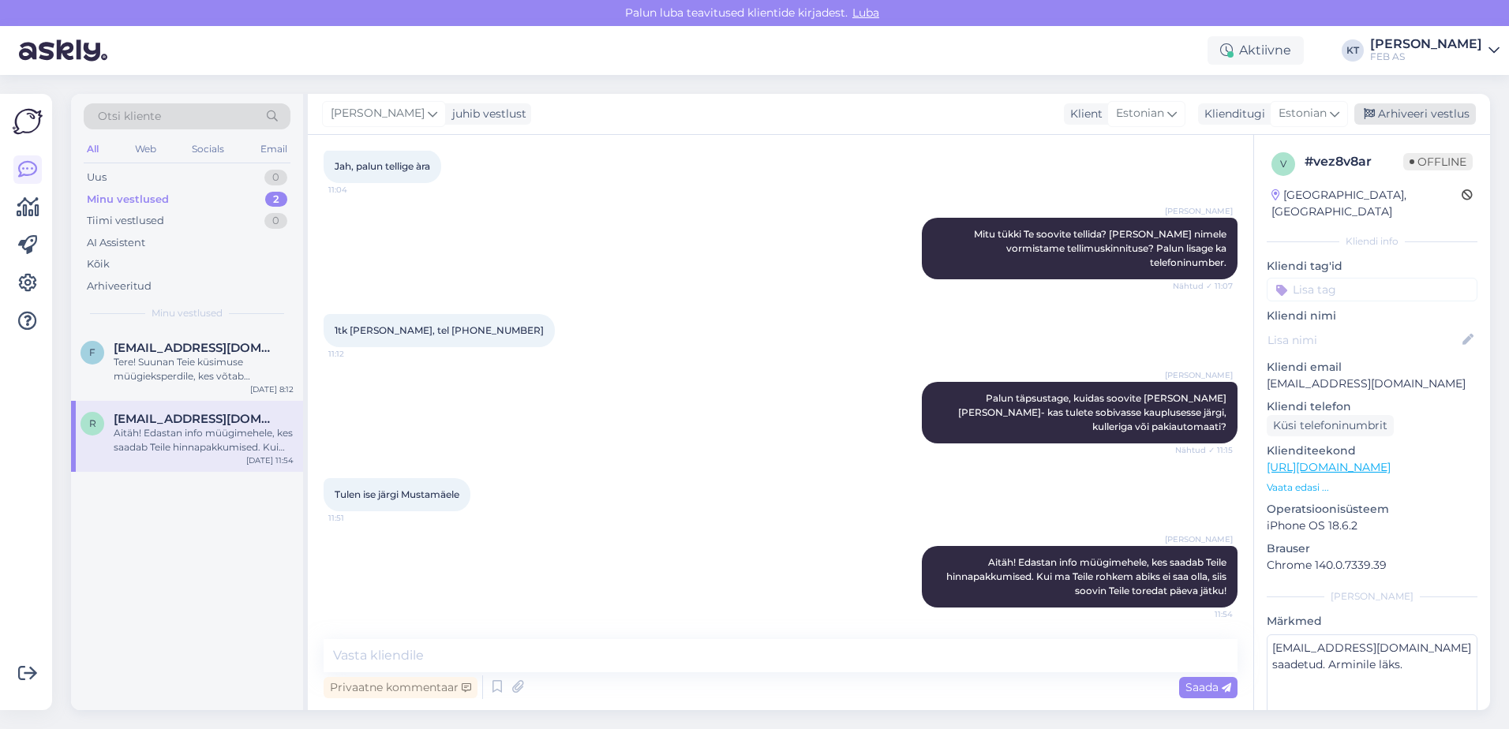
click at [1371, 118] on icon at bounding box center [1368, 114] width 11 height 11
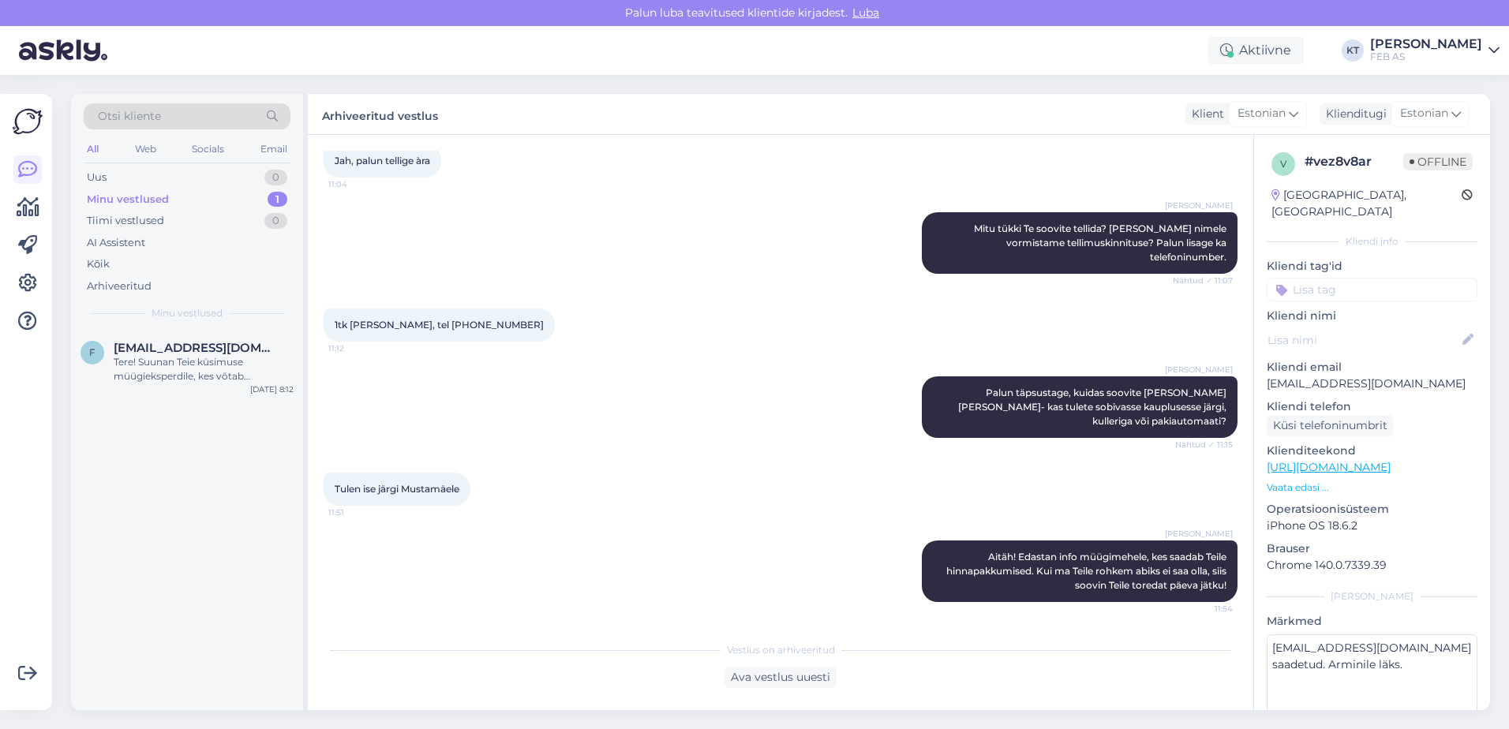
scroll to position [562, 0]
click at [191, 353] on span "[EMAIL_ADDRESS][DOMAIN_NAME]" at bounding box center [196, 348] width 164 height 14
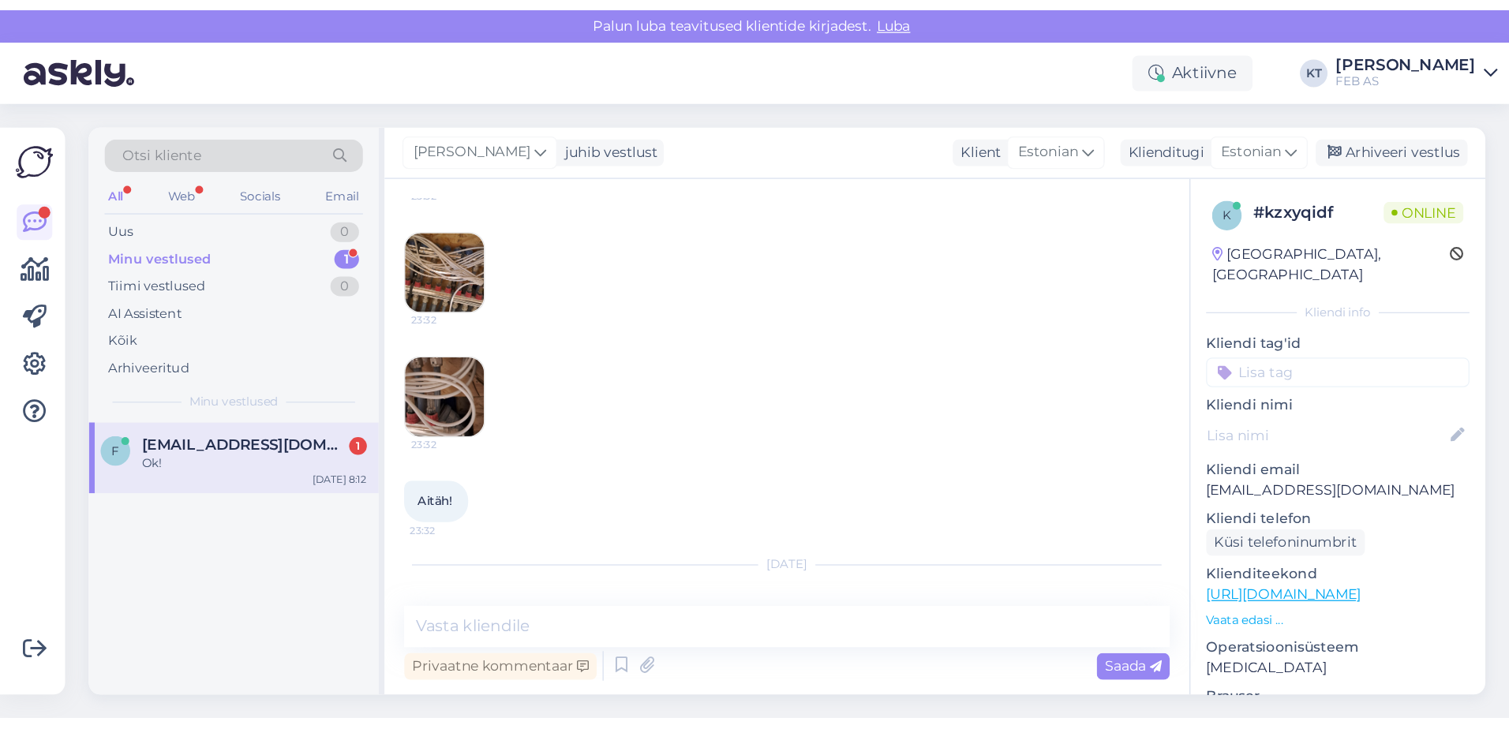
scroll to position [575, 0]
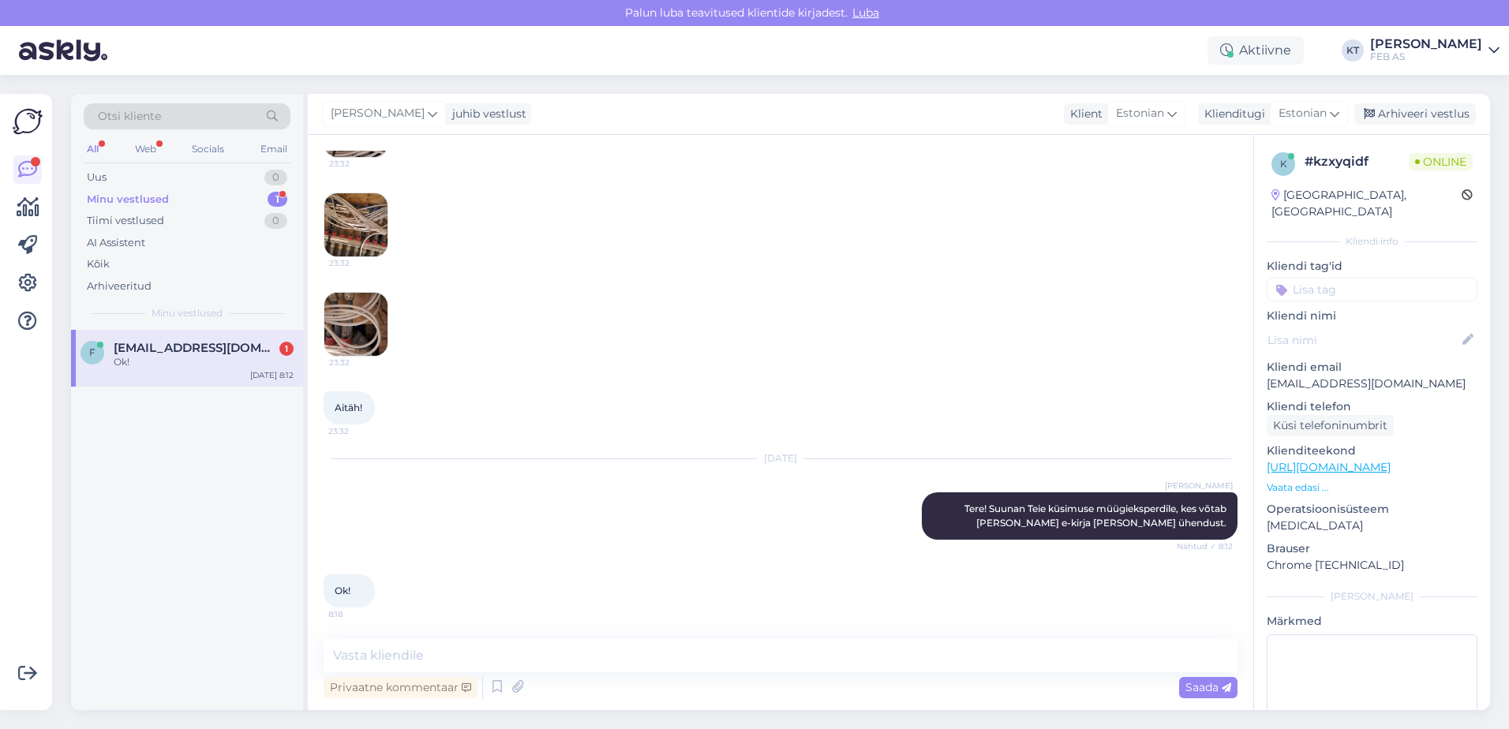
click at [196, 344] on span "[EMAIL_ADDRESS][DOMAIN_NAME]" at bounding box center [196, 348] width 164 height 14
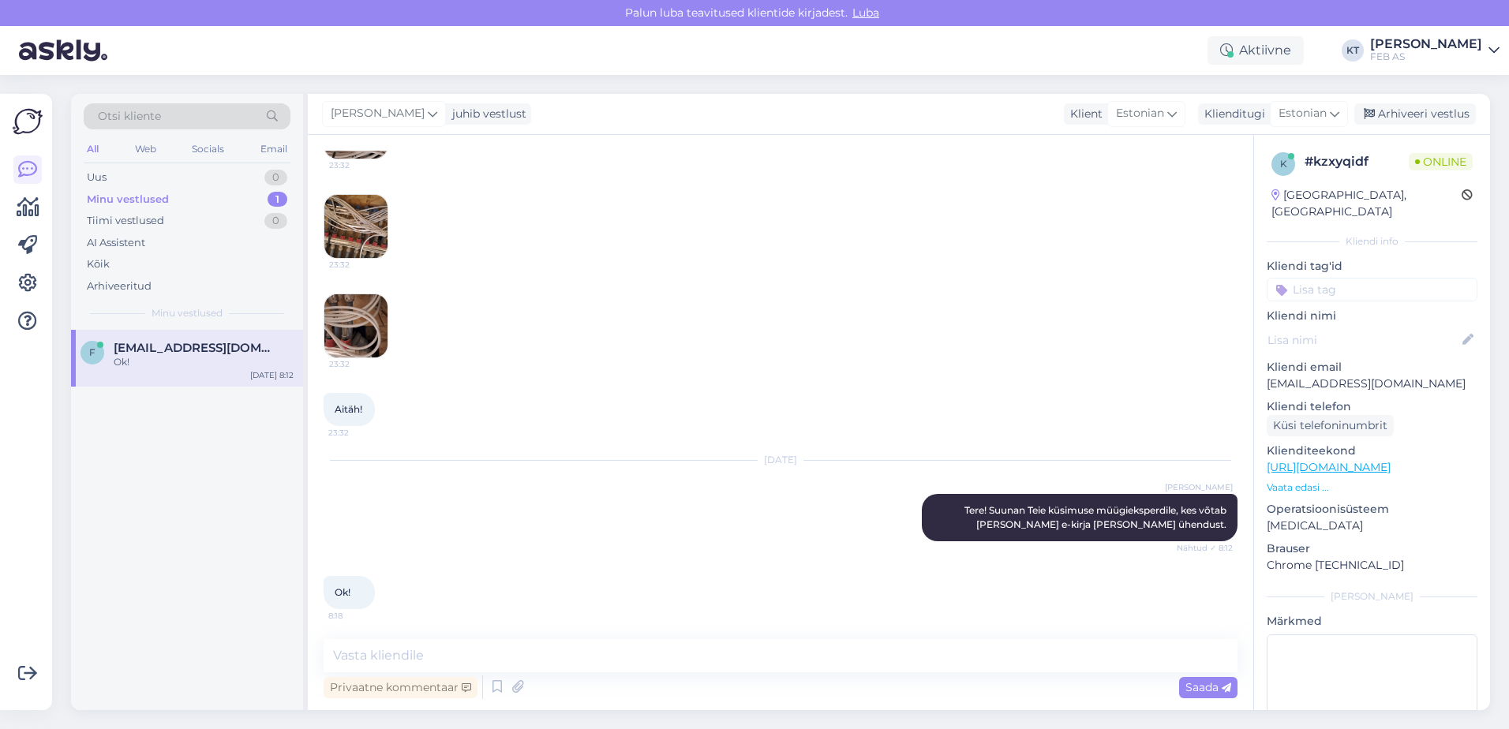
click at [220, 342] on span "[EMAIL_ADDRESS][DOMAIN_NAME]" at bounding box center [196, 348] width 164 height 14
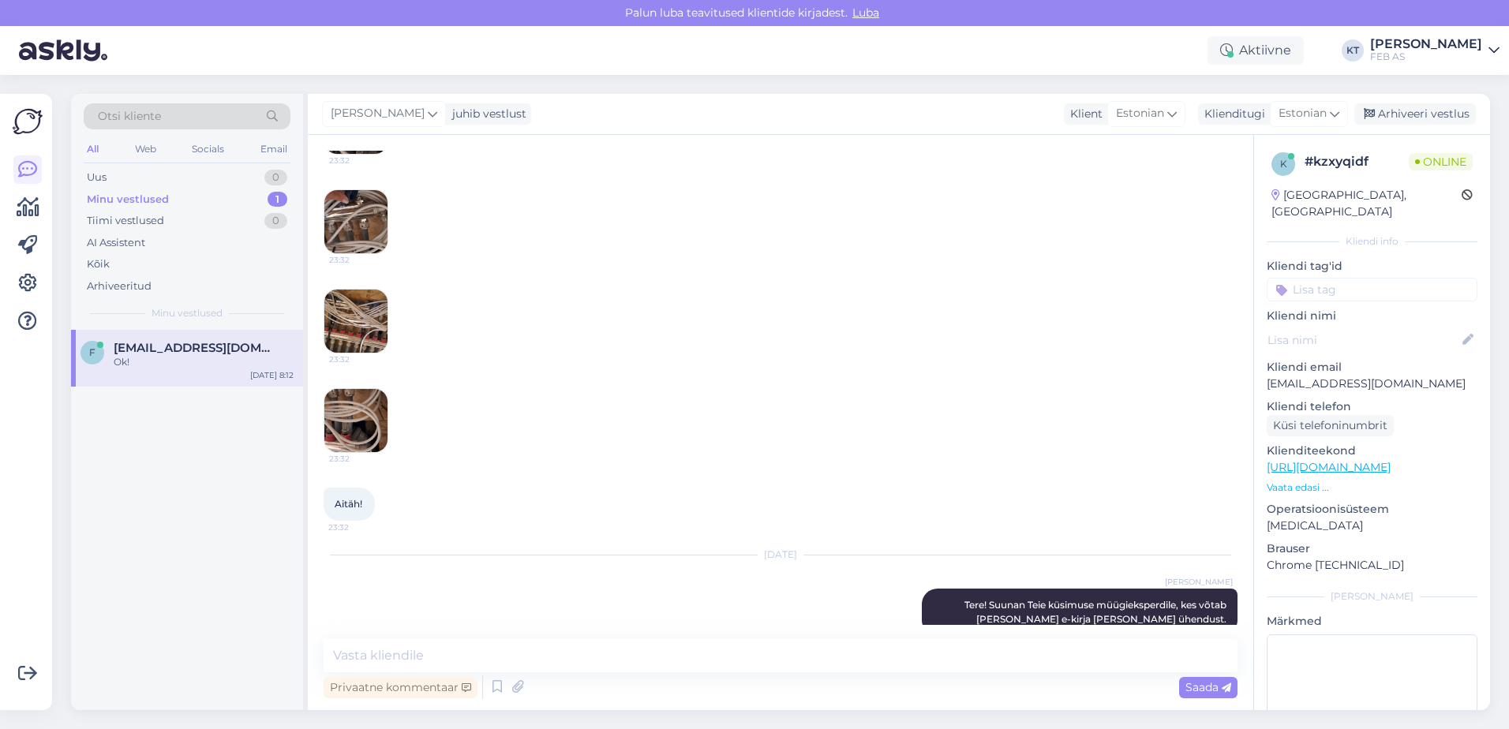
scroll to position [575, 0]
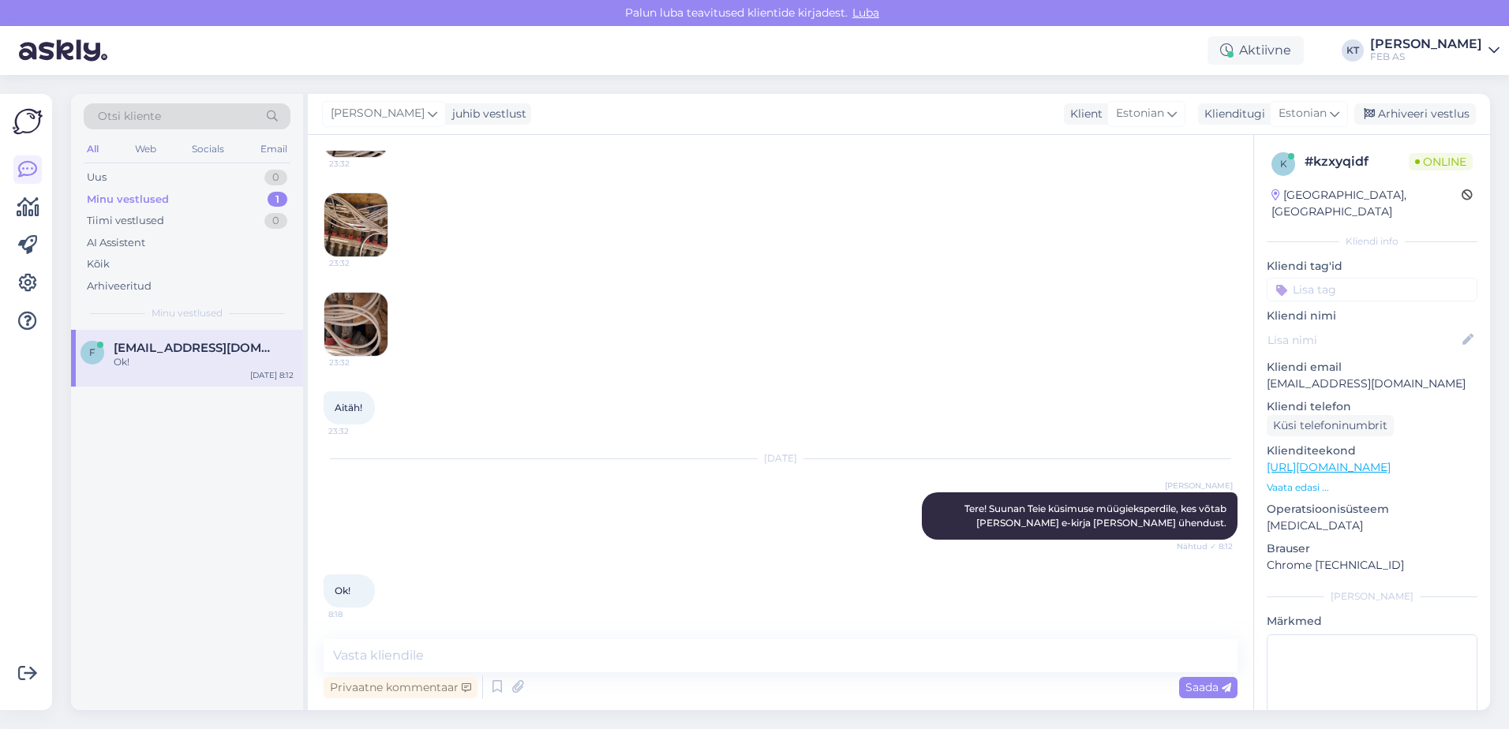
click at [189, 201] on div "Minu vestlused 1" at bounding box center [187, 200] width 207 height 22
